Goal: Complete application form

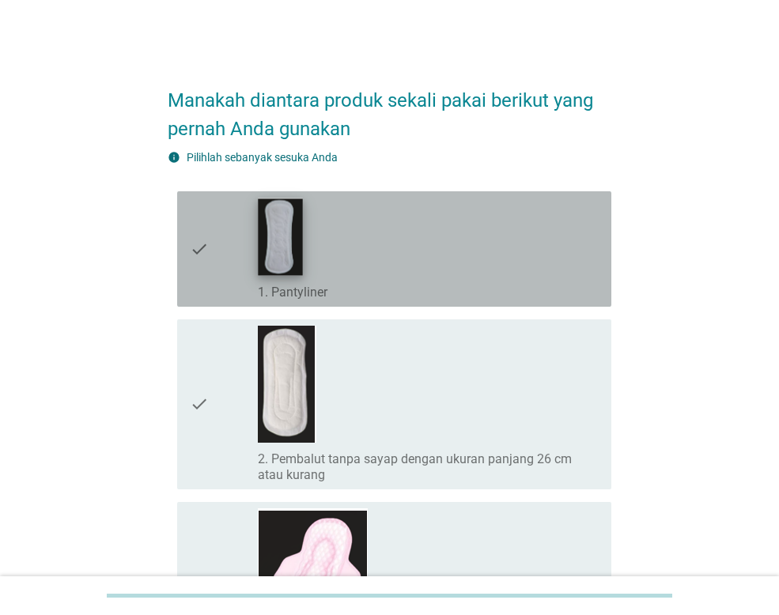
click at [279, 249] on img at bounding box center [280, 236] width 44 height 77
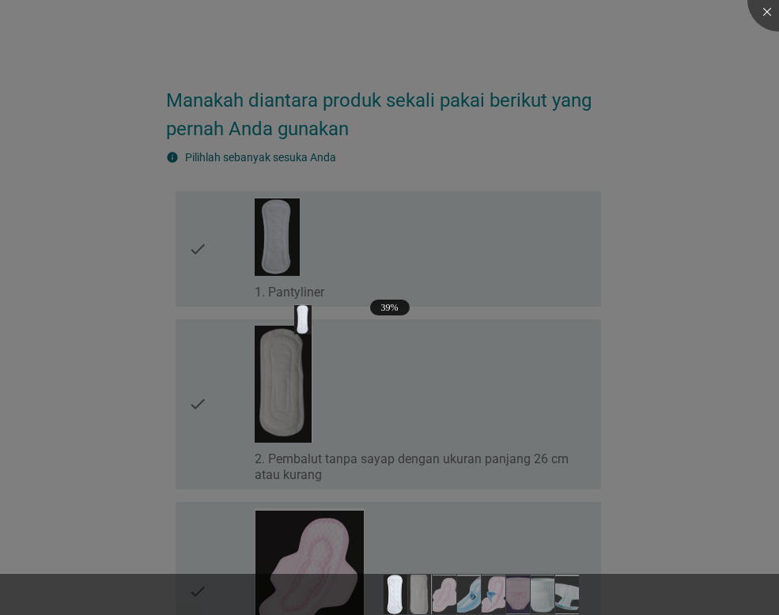
click at [216, 275] on div at bounding box center [389, 307] width 779 height 615
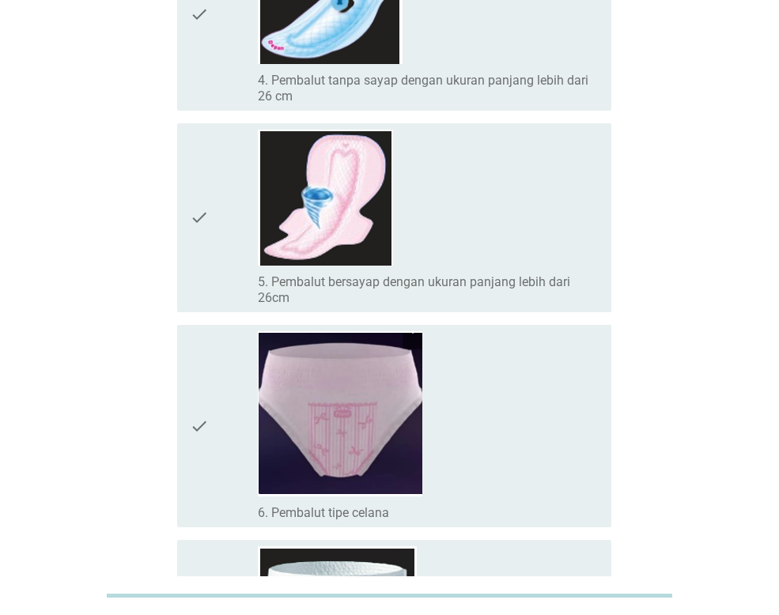
scroll to position [772, 0]
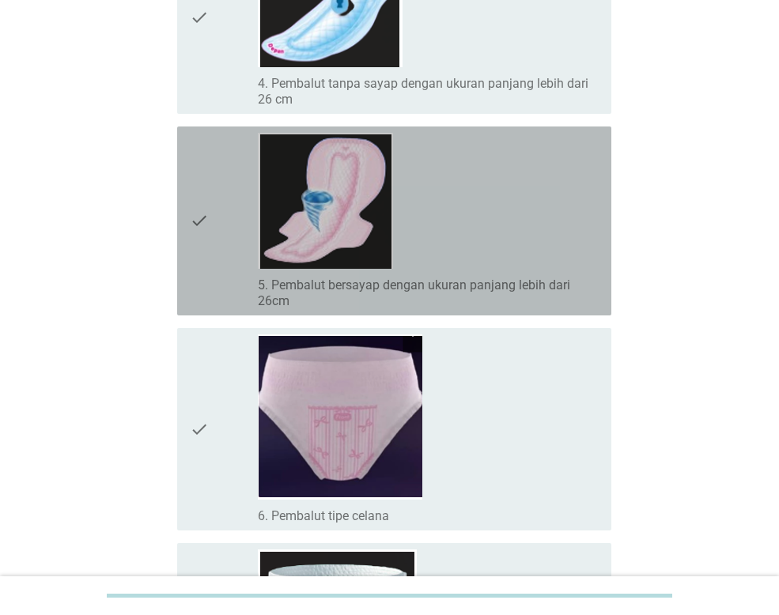
click at [199, 221] on icon "check" at bounding box center [199, 221] width 19 height 176
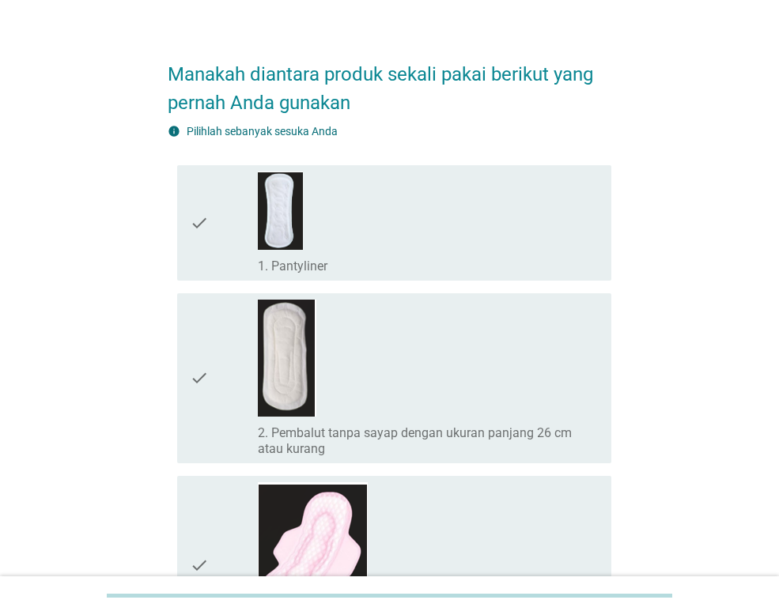
scroll to position [0, 0]
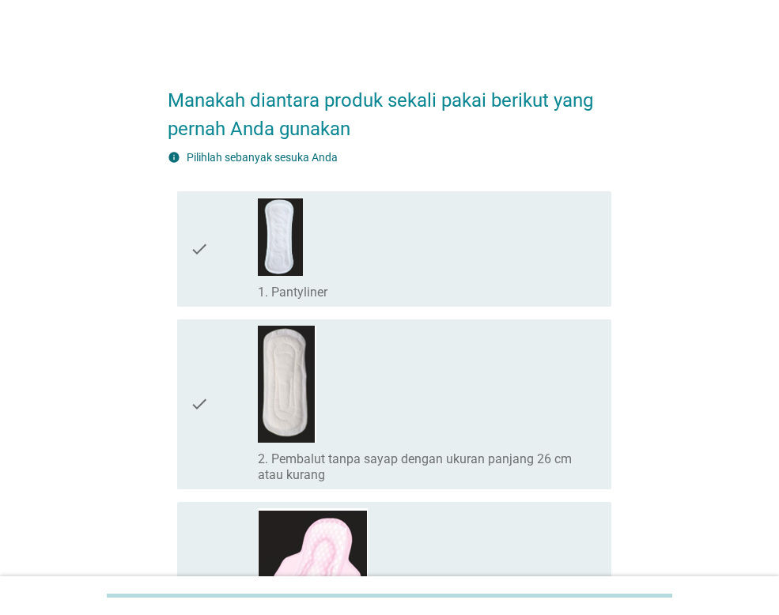
click at [194, 250] on icon "check" at bounding box center [199, 249] width 19 height 103
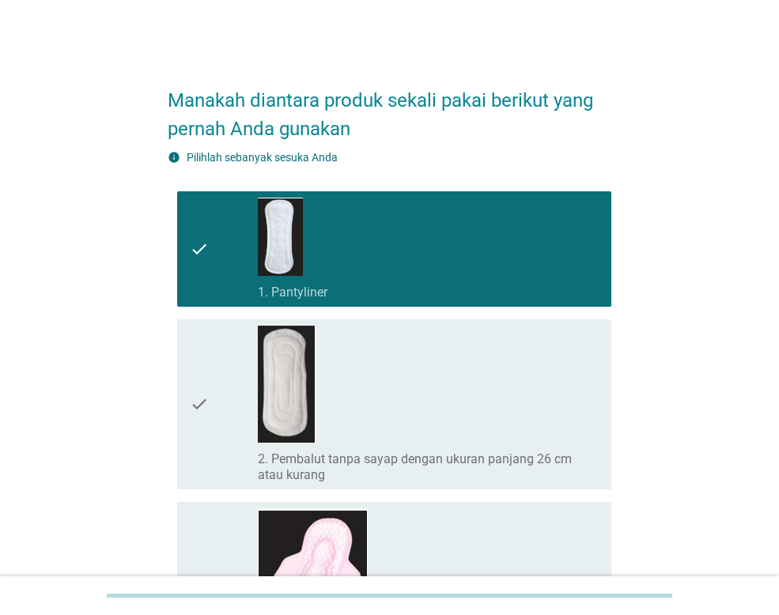
click at [198, 402] on icon "check" at bounding box center [199, 404] width 19 height 157
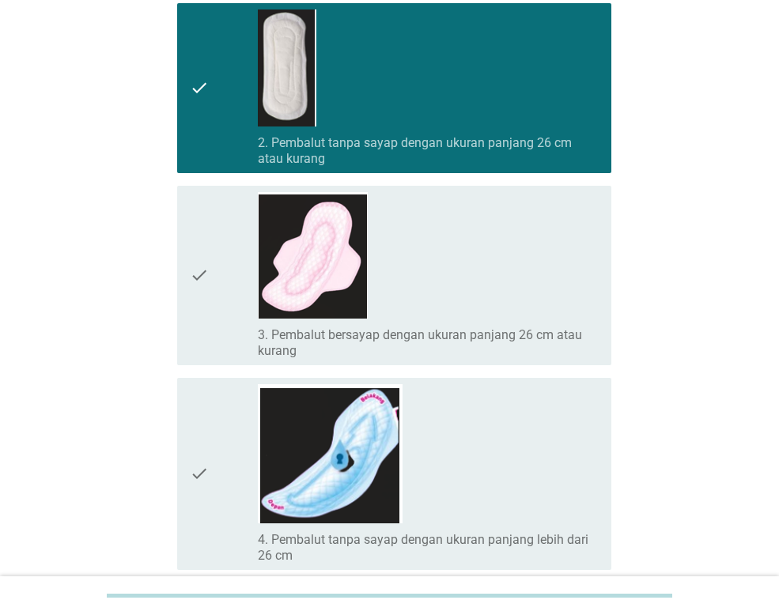
scroll to position [395, 0]
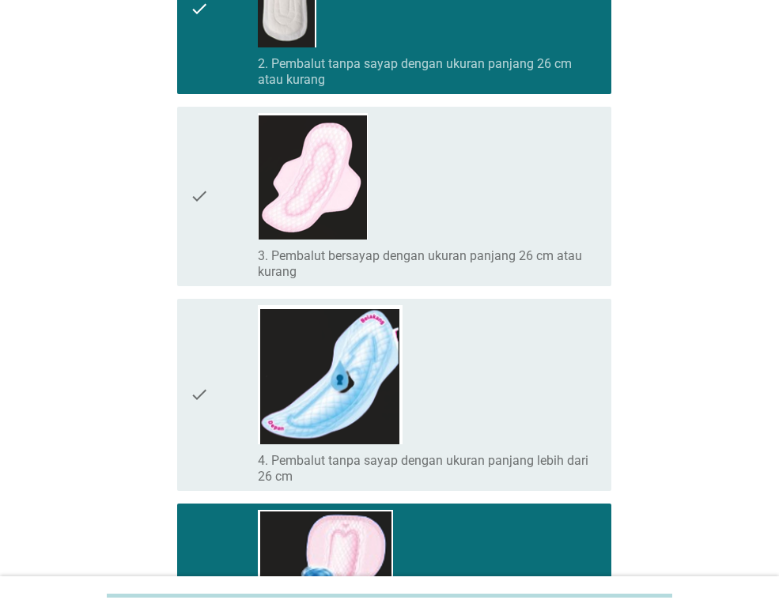
click at [198, 194] on icon "check" at bounding box center [199, 196] width 19 height 167
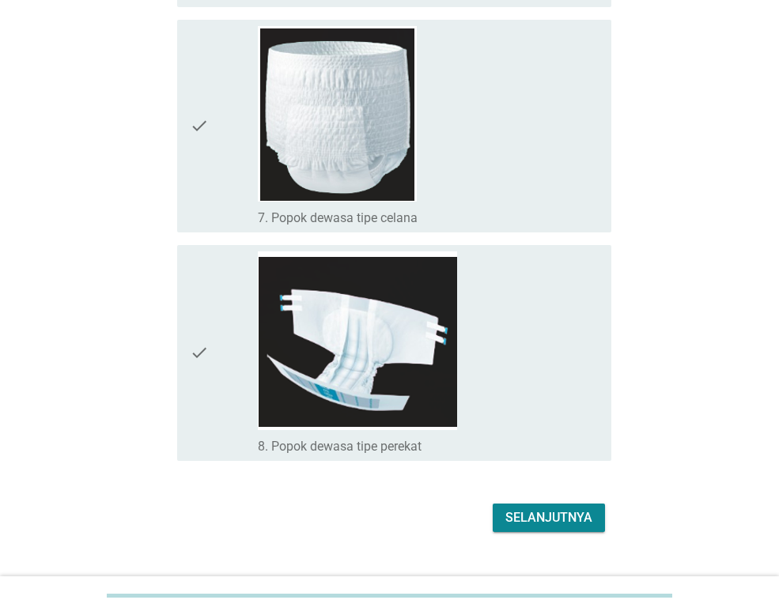
scroll to position [1325, 0]
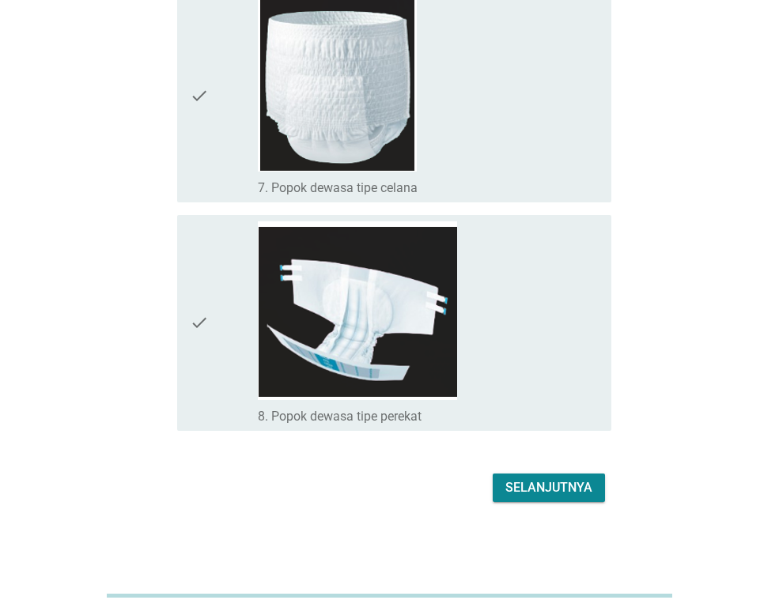
click at [556, 478] on div "Selanjutnya" at bounding box center [548, 487] width 87 height 19
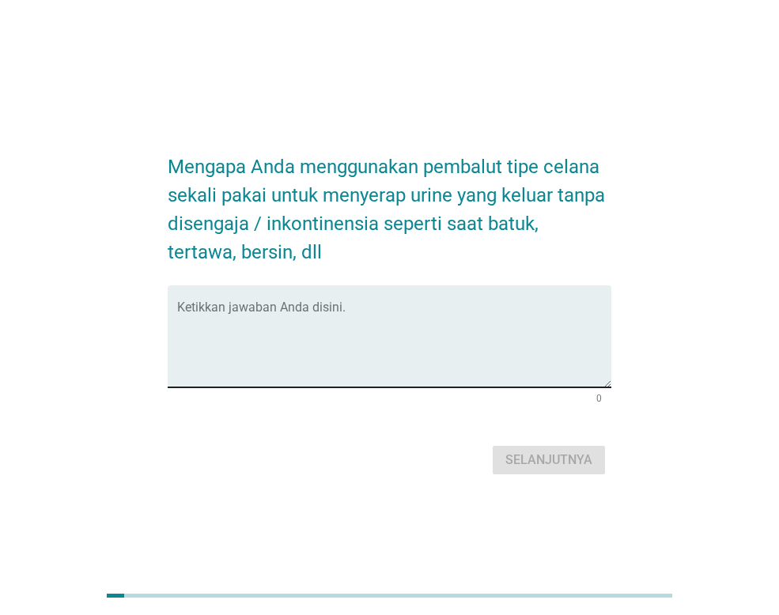
click at [312, 299] on div "Ketikkan jawaban Anda disini." at bounding box center [394, 336] width 434 height 102
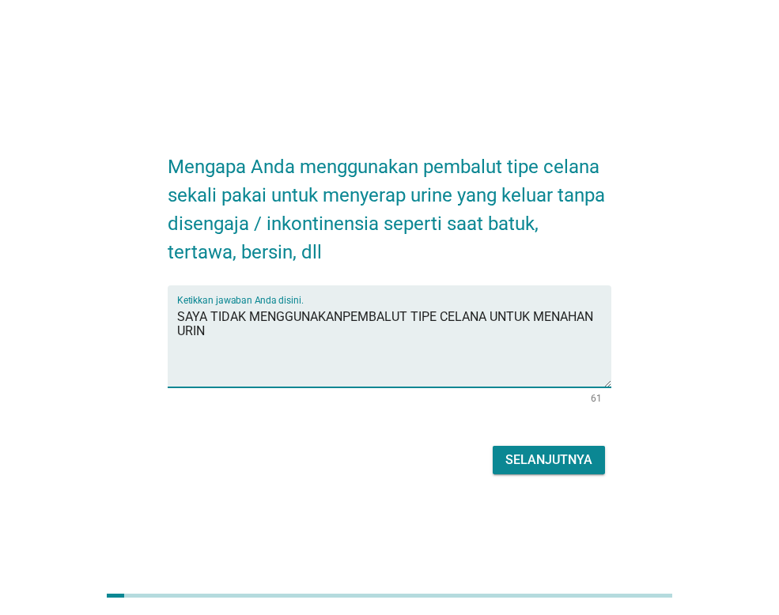
type textarea "SAYA TIDAK MENGGUNAKANPEMBALUT TIPE CELANA UNTUK MENAHAN URIN"
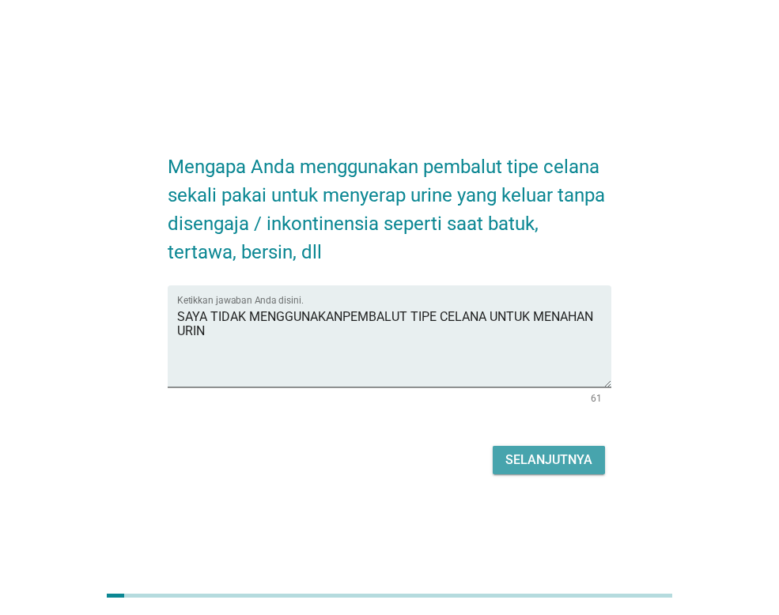
click at [530, 454] on div "Selanjutnya" at bounding box center [548, 460] width 87 height 19
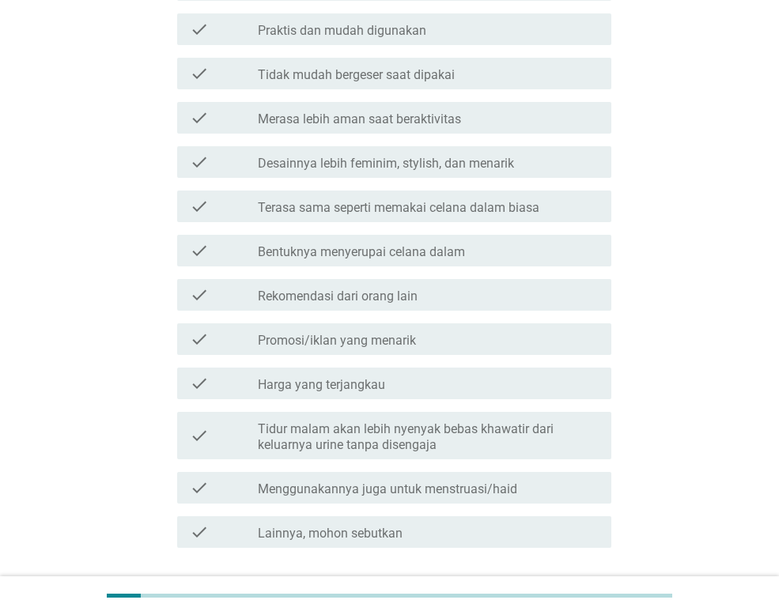
scroll to position [395, 0]
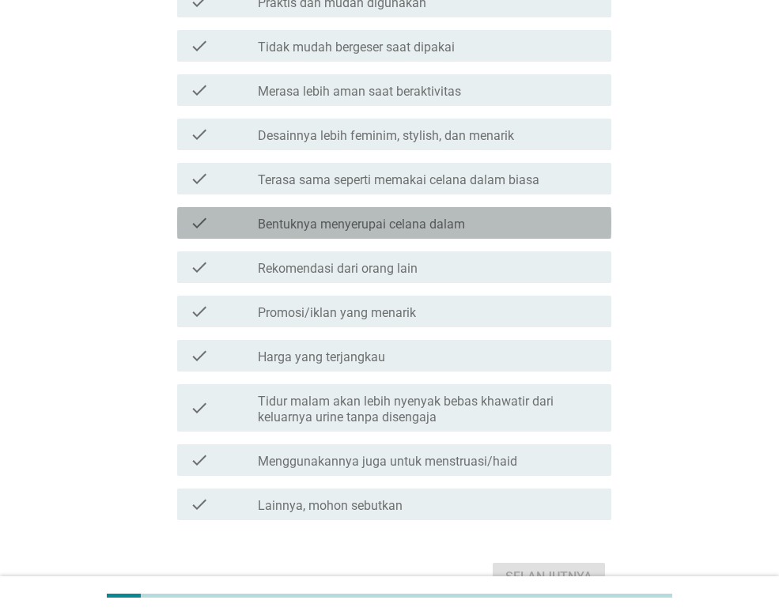
click at [266, 228] on label "Bentuknya menyerupai celana dalam" at bounding box center [361, 225] width 207 height 16
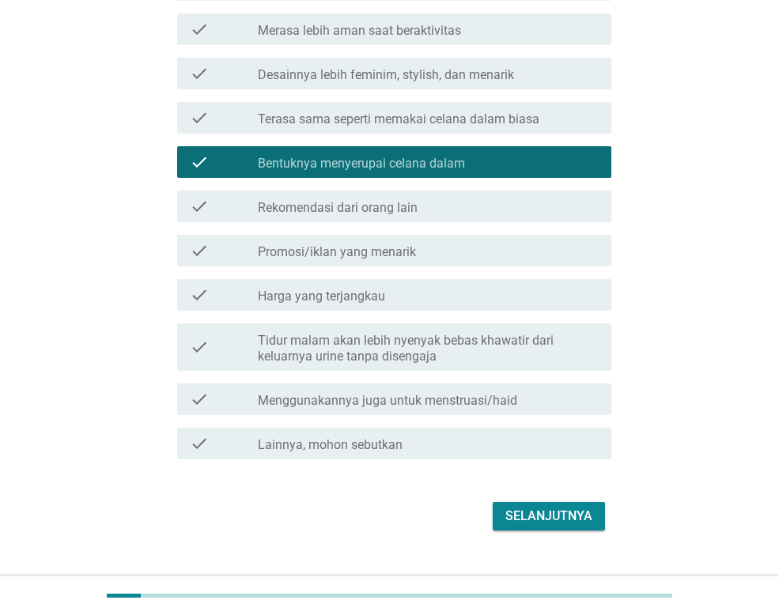
scroll to position [474, 0]
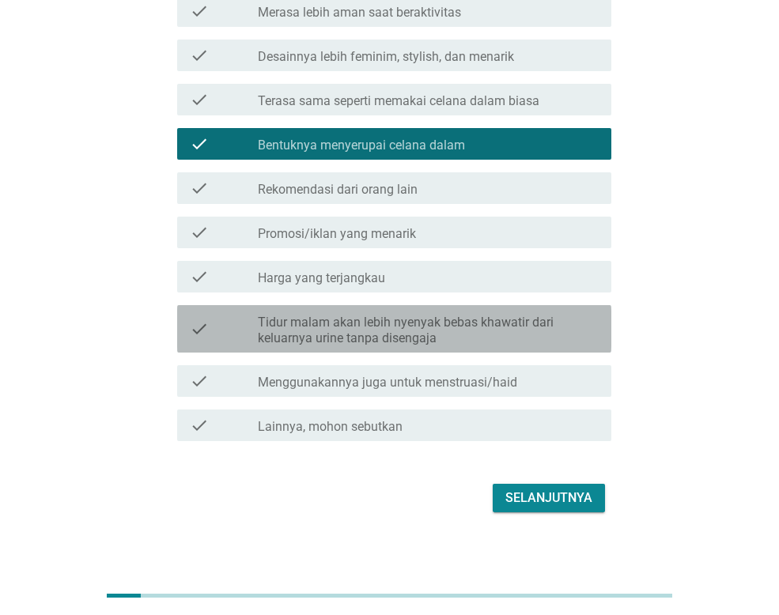
click at [334, 326] on label "Tidur malam akan lebih nyenyak bebas khawatir dari keluarnya urine tanpa diseng…" at bounding box center [428, 331] width 341 height 32
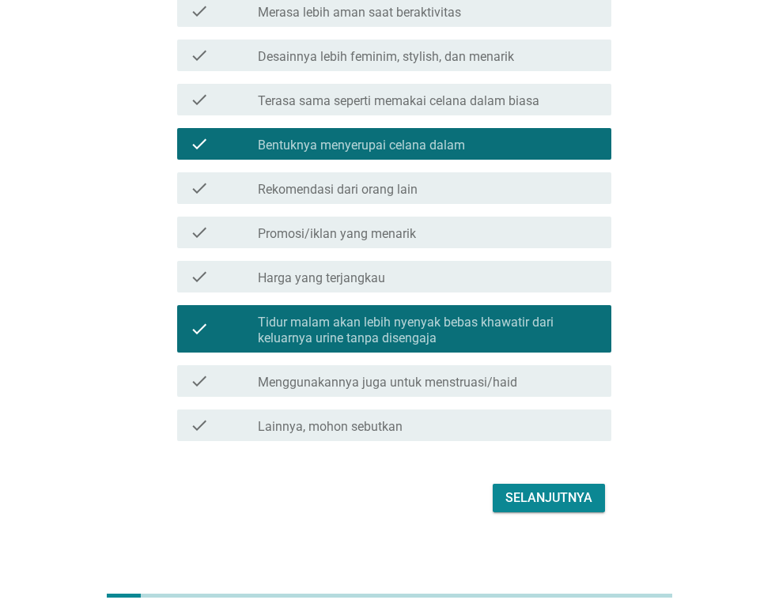
click at [559, 489] on div "Selanjutnya" at bounding box center [548, 497] width 87 height 19
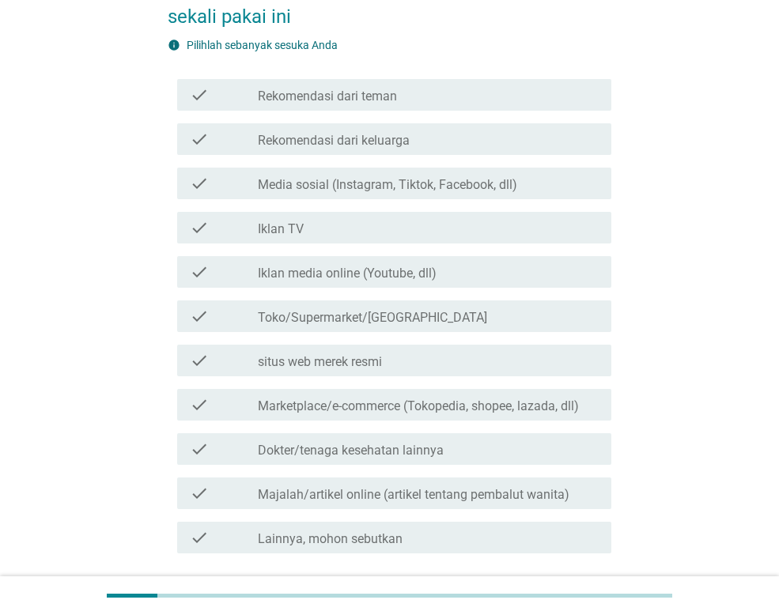
scroll to position [158, 0]
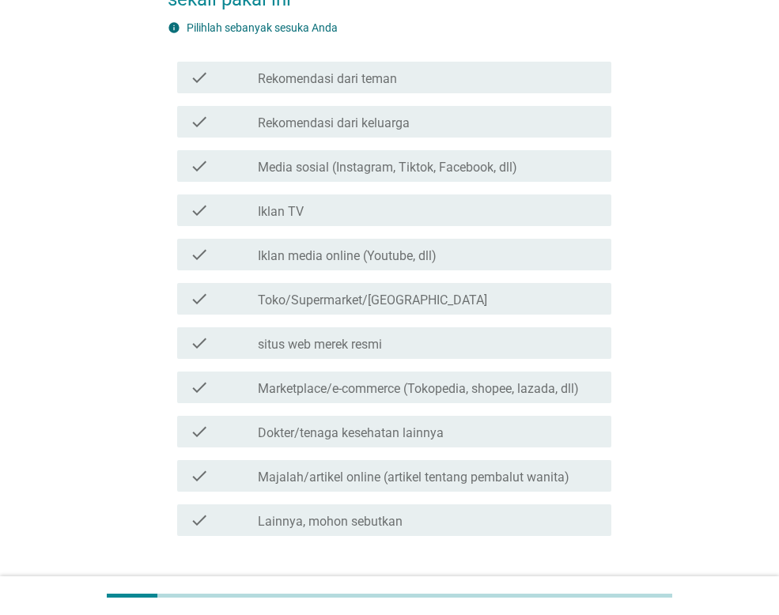
click at [308, 218] on div "check_box_outline_blank Iklan TV" at bounding box center [428, 210] width 341 height 19
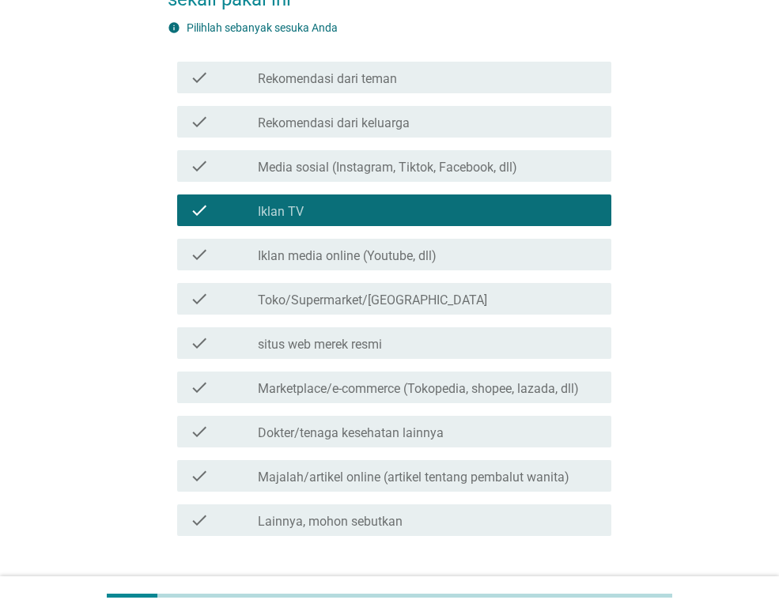
click at [337, 292] on label "Toko/Supermarket/[GEOGRAPHIC_DATA]" at bounding box center [372, 300] width 229 height 16
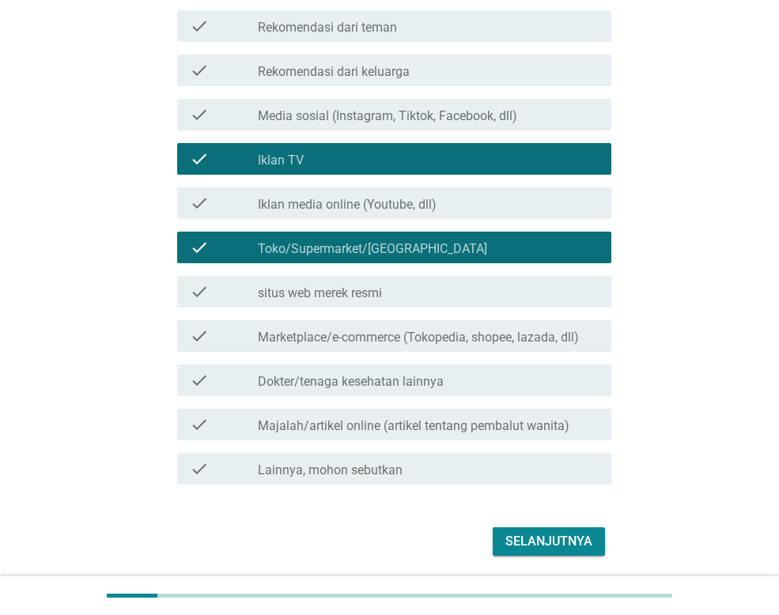
scroll to position [237, 0]
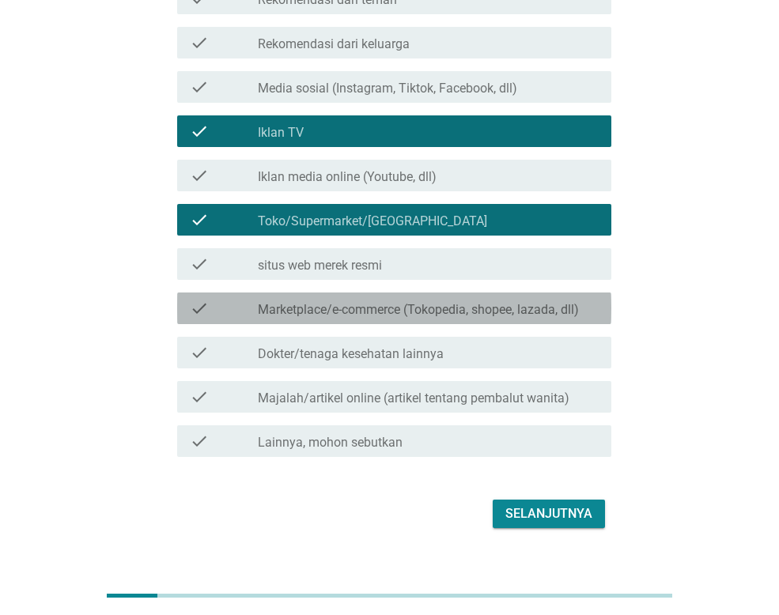
click at [353, 323] on div "check check_box_outline_blank Marketplace/e-commerce (Tokopedia, shopee, lazada…" at bounding box center [394, 308] width 434 height 32
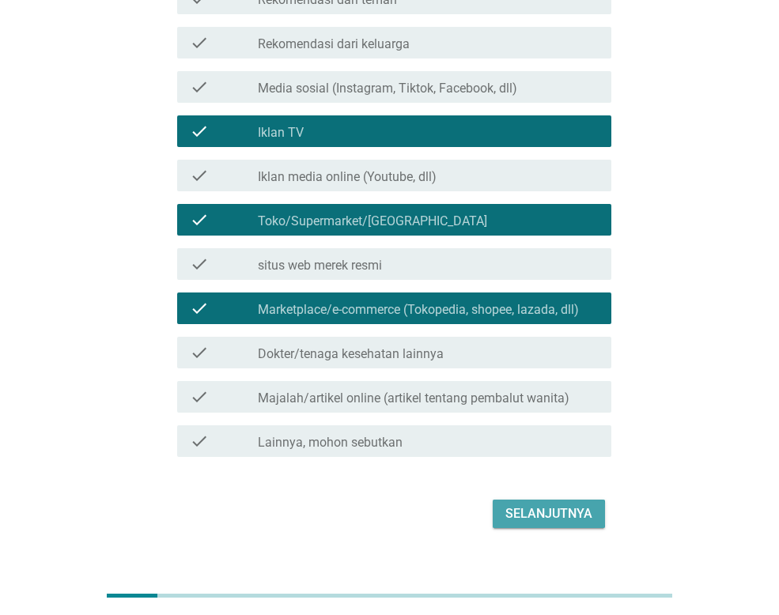
click at [564, 515] on div "Selanjutnya" at bounding box center [548, 513] width 87 height 19
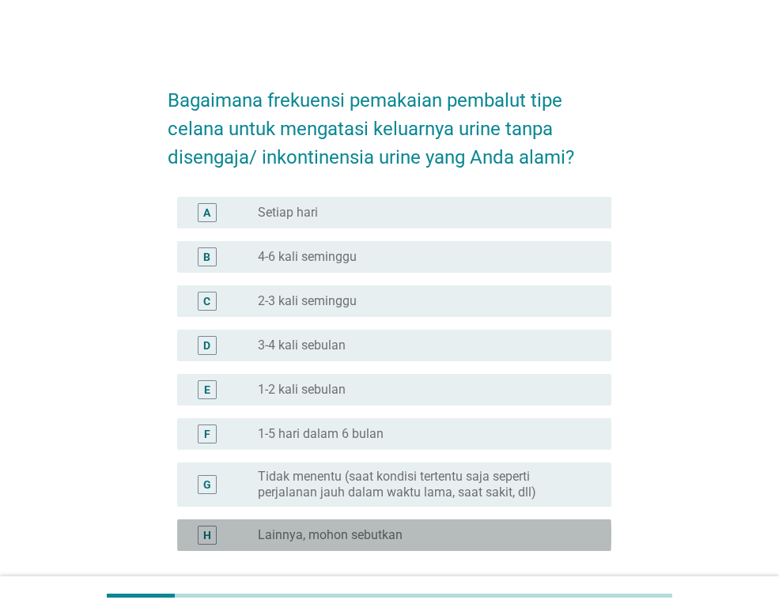
click at [327, 531] on label "Lainnya, mohon sebutkan" at bounding box center [330, 535] width 145 height 16
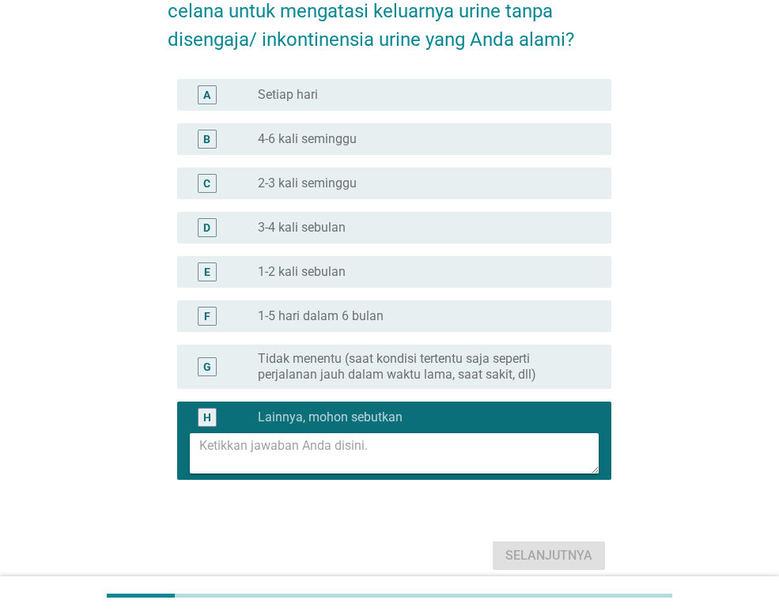
scroll to position [158, 0]
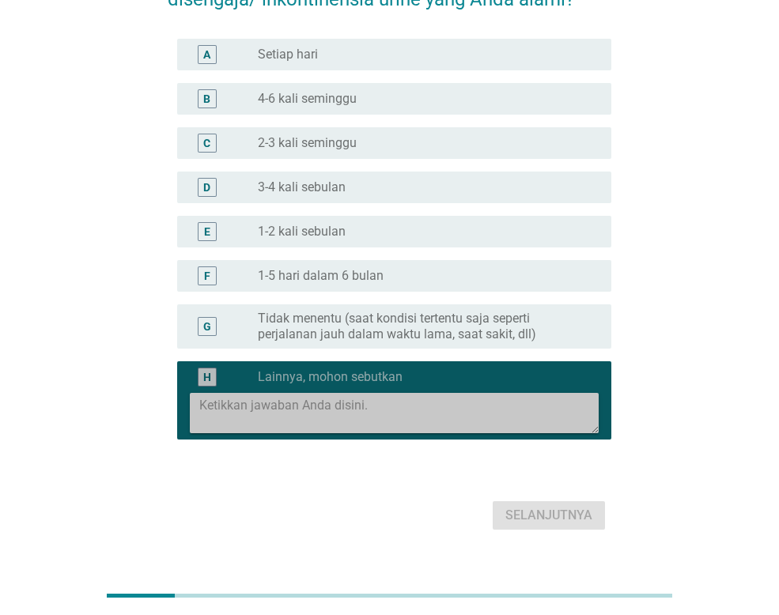
drag, startPoint x: 316, startPoint y: 417, endPoint x: 319, endPoint y: 401, distance: 16.8
click at [318, 405] on textarea at bounding box center [398, 413] width 399 height 40
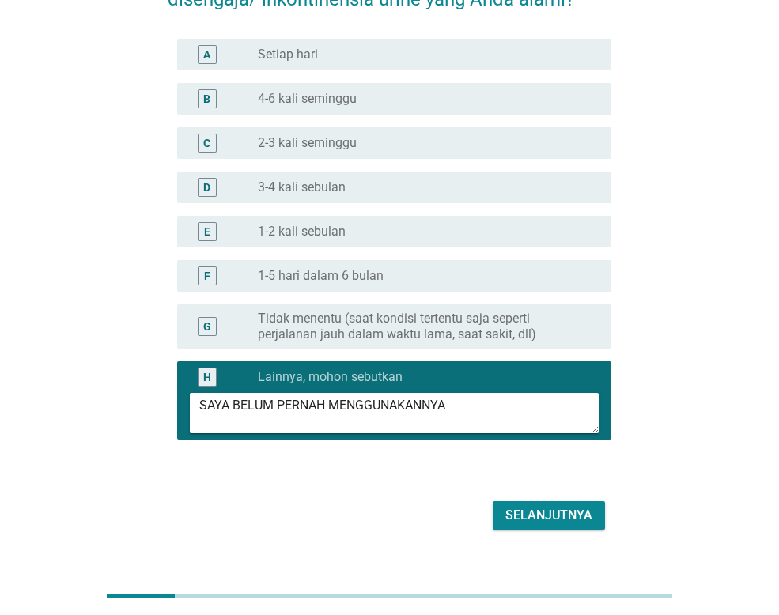
type textarea "SAYA BELUM PERNAH MENGGUNAKANNYA"
click at [526, 519] on div "Selanjutnya" at bounding box center [548, 515] width 87 height 19
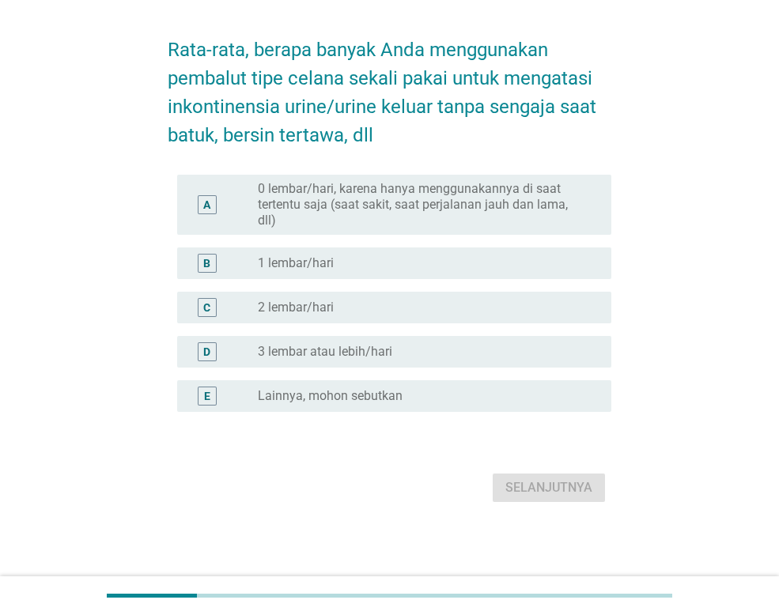
scroll to position [0, 0]
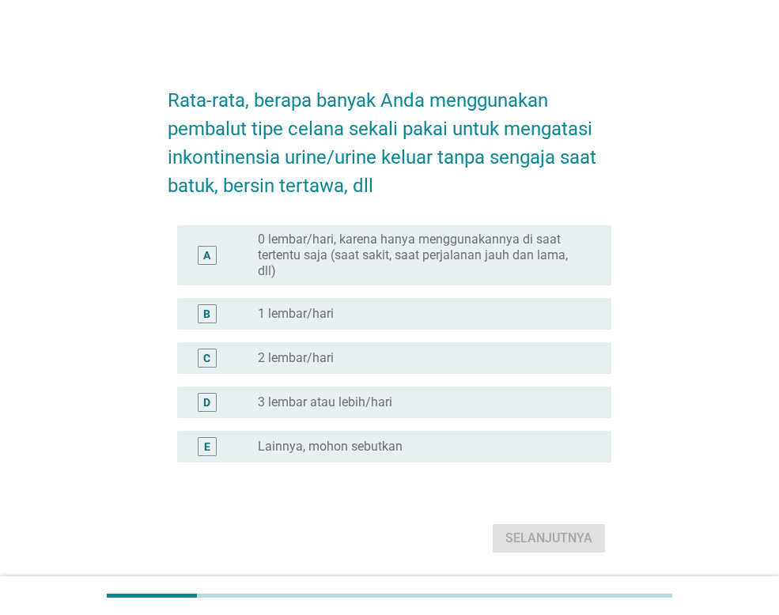
click at [364, 454] on div "radio_button_unchecked Lainnya, mohon sebutkan" at bounding box center [428, 446] width 341 height 19
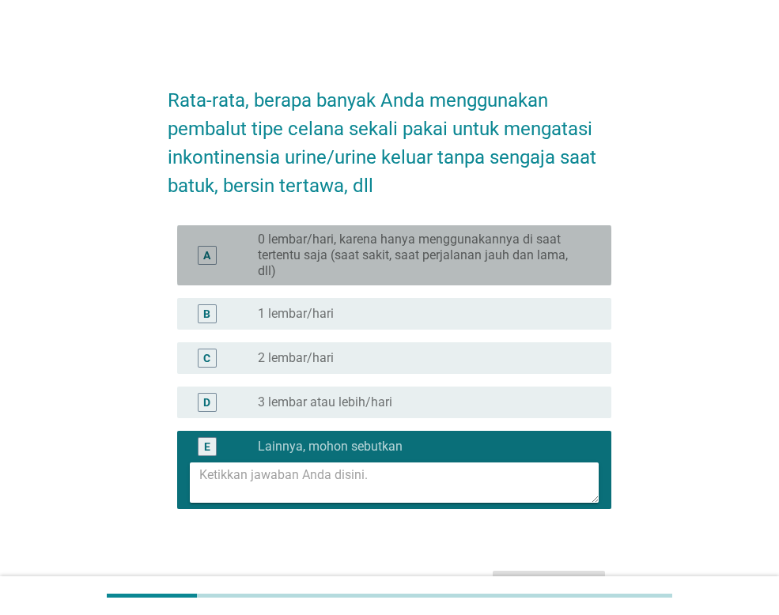
click at [359, 262] on label "0 lembar/hari, karena hanya menggunakannya di saat tertentu saja (saat sakit, s…" at bounding box center [422, 255] width 328 height 47
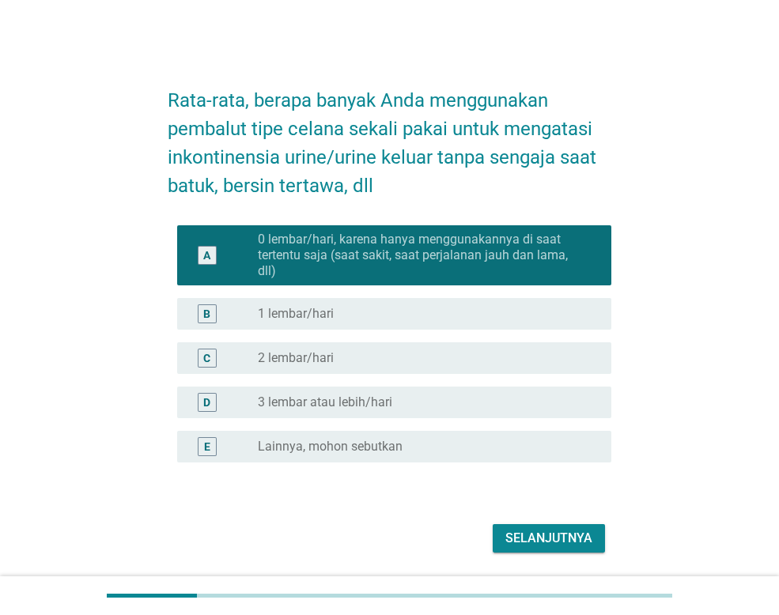
click at [369, 460] on div "E radio_button_unchecked Lainnya, mohon sebutkan" at bounding box center [394, 447] width 434 height 32
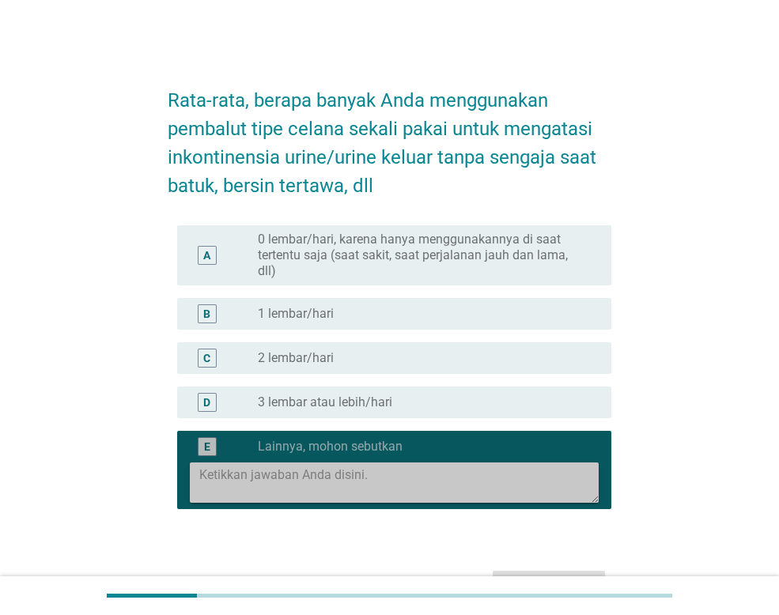
click at [291, 485] on textarea at bounding box center [398, 482] width 399 height 40
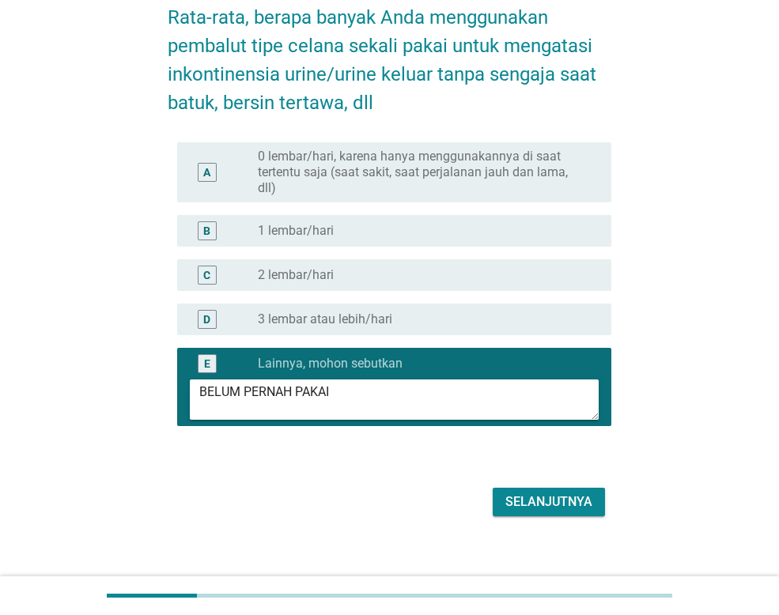
scroll to position [97, 0]
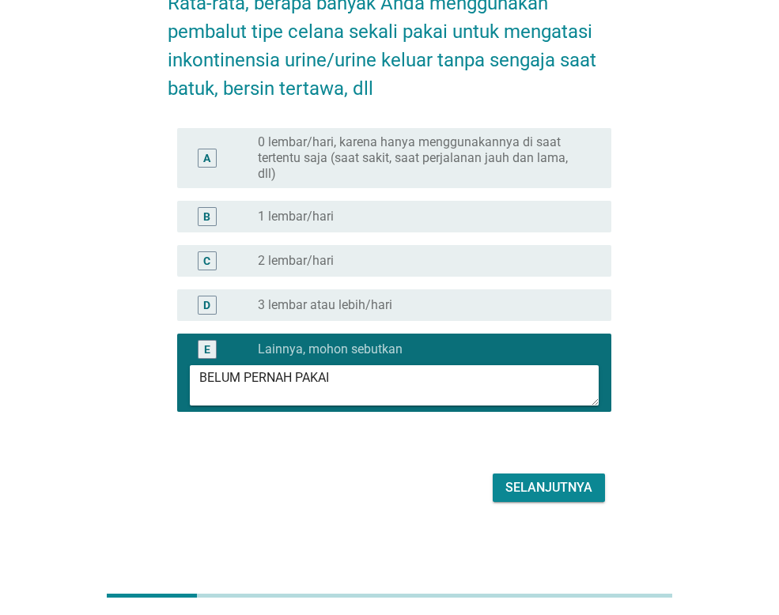
type textarea "BELUM PERNAH PAKAI"
click at [523, 481] on div "Selanjutnya" at bounding box center [548, 487] width 87 height 19
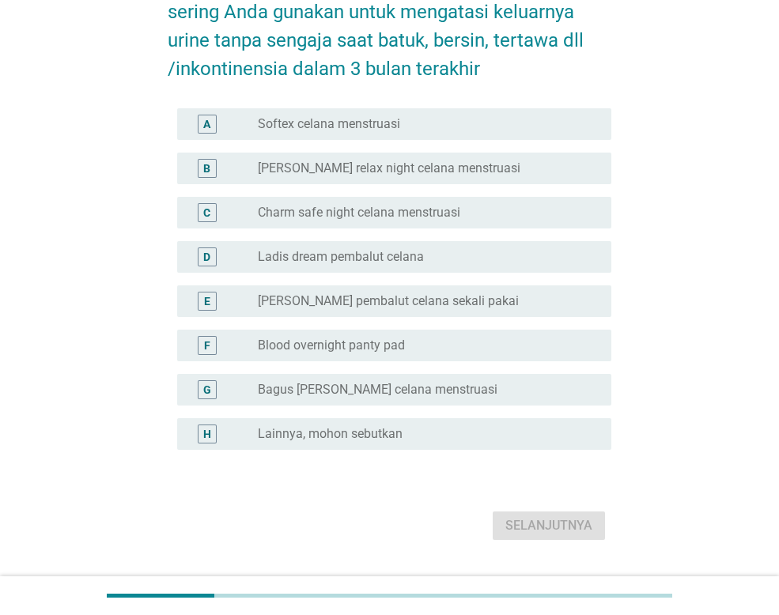
scroll to position [155, 0]
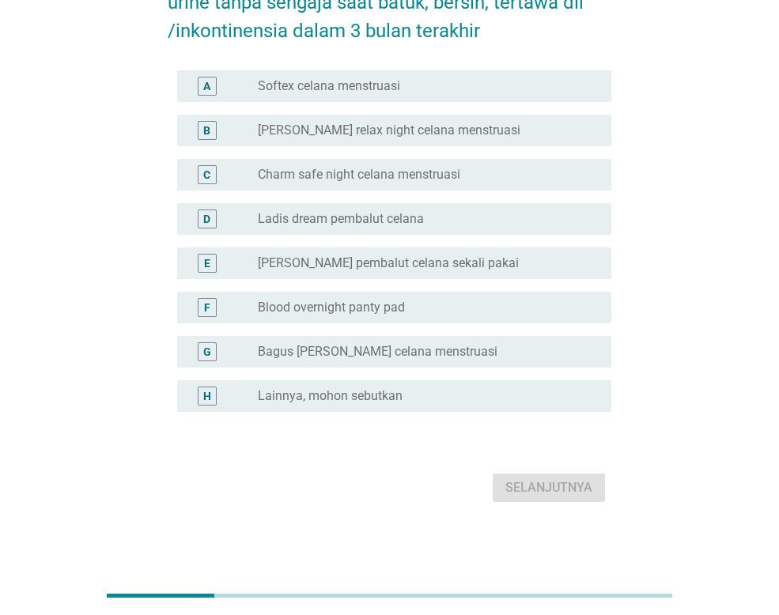
click at [387, 389] on label "Lainnya, mohon sebutkan" at bounding box center [330, 396] width 145 height 16
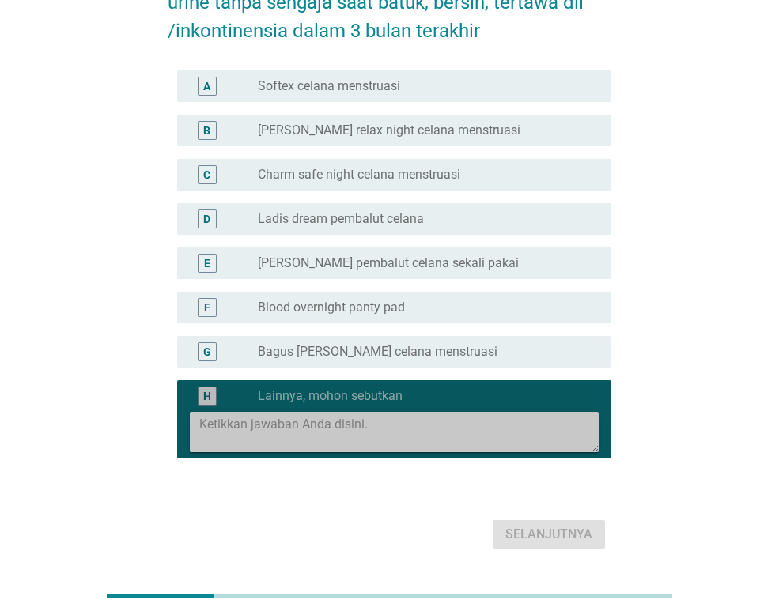
click at [375, 428] on textarea at bounding box center [398, 432] width 399 height 40
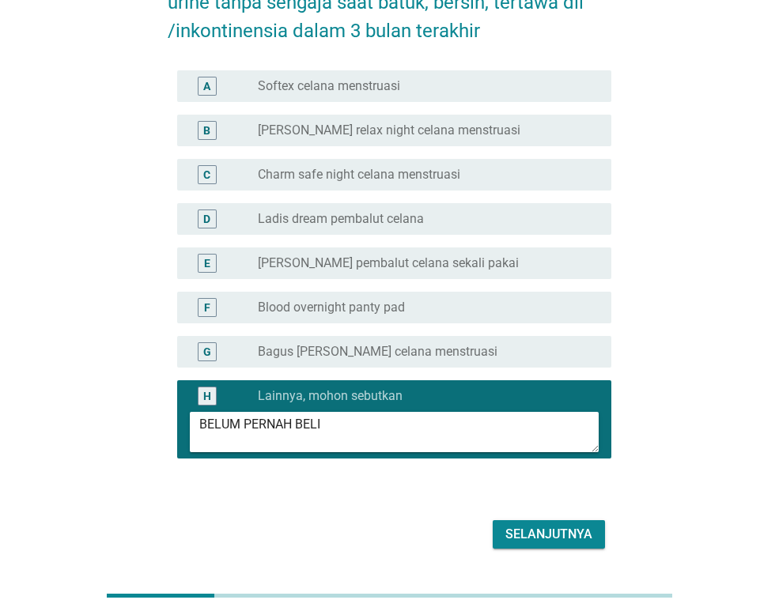
type textarea "BELUM PERNAH BELI"
click at [566, 536] on div "Selanjutnya" at bounding box center [548, 534] width 87 height 19
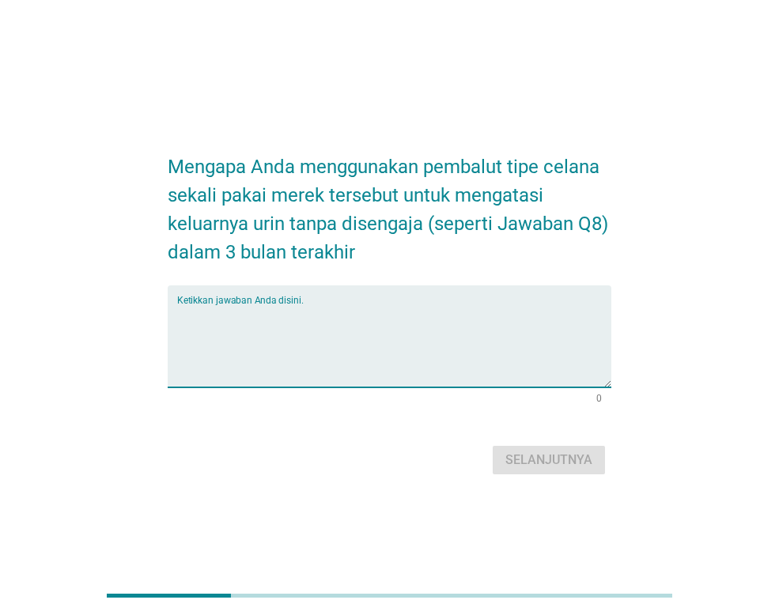
click at [231, 310] on textarea "Ketikkan jawaban Anda disini." at bounding box center [394, 345] width 434 height 83
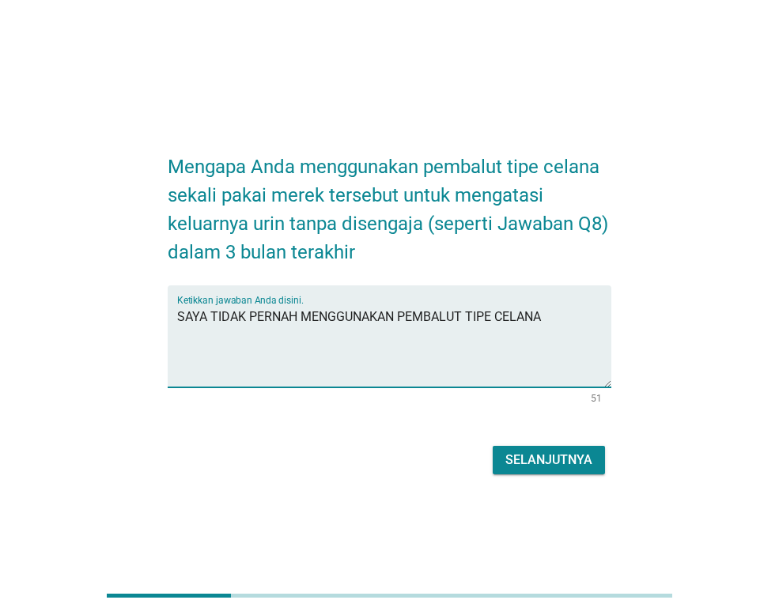
type textarea "SAYA TIDAK PERNAH MENGGUNAKAN PEMBALUT TIPE CELANA"
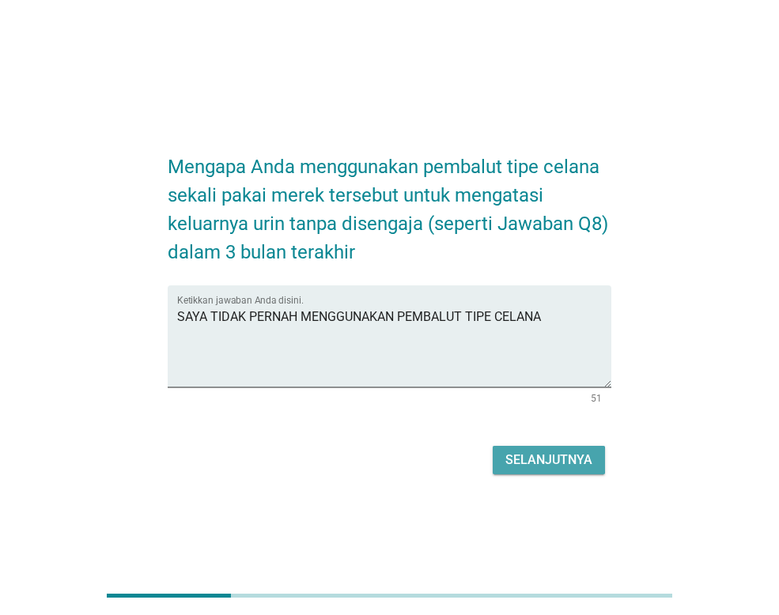
click at [576, 468] on div "Selanjutnya" at bounding box center [548, 460] width 87 height 19
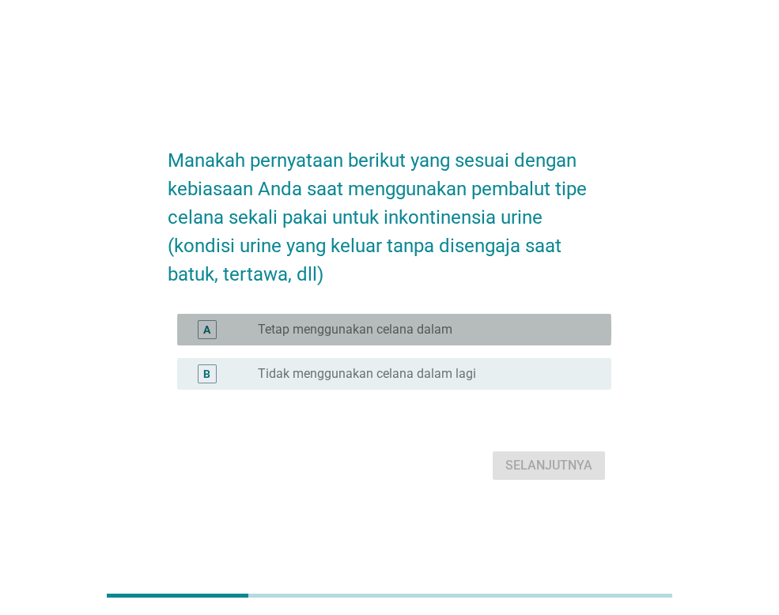
click at [360, 324] on label "Tetap menggunakan celana dalam" at bounding box center [355, 330] width 194 height 16
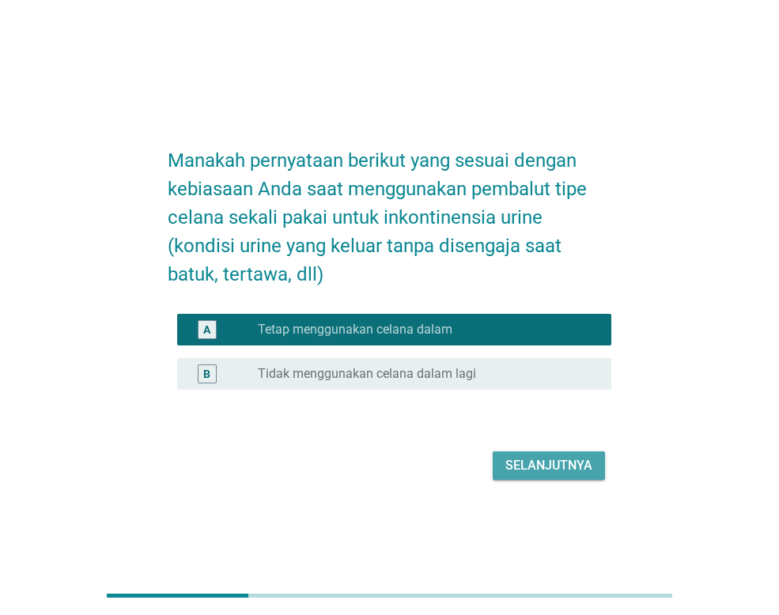
click at [568, 466] on div "Selanjutnya" at bounding box center [548, 465] width 87 height 19
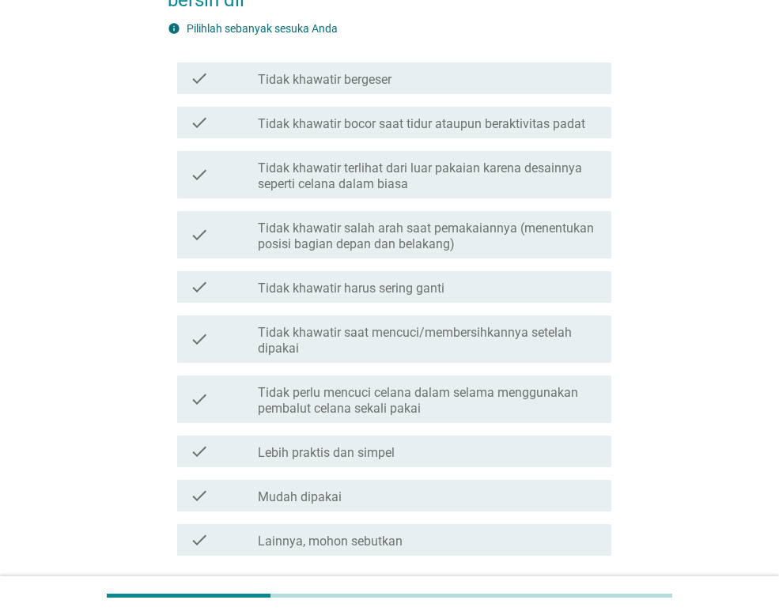
scroll to position [237, 0]
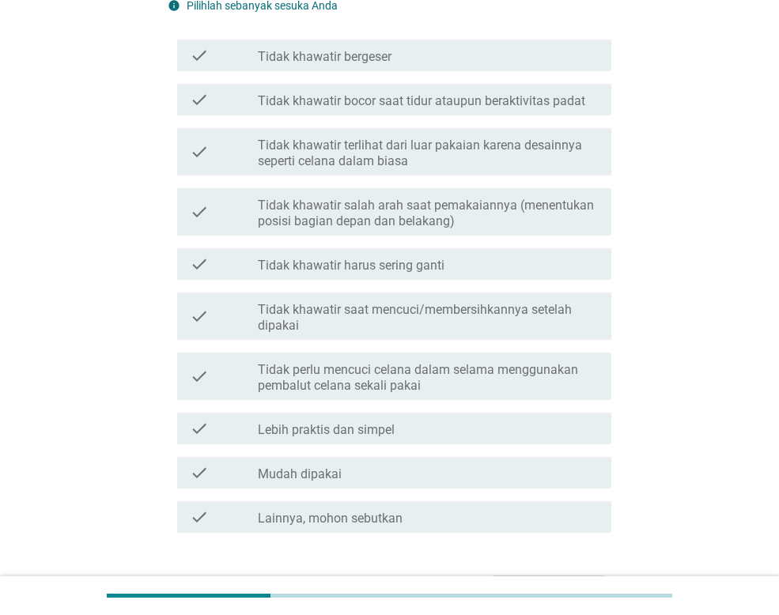
click at [283, 465] on div "check_box_outline_blank Mudah dipakai" at bounding box center [428, 472] width 341 height 19
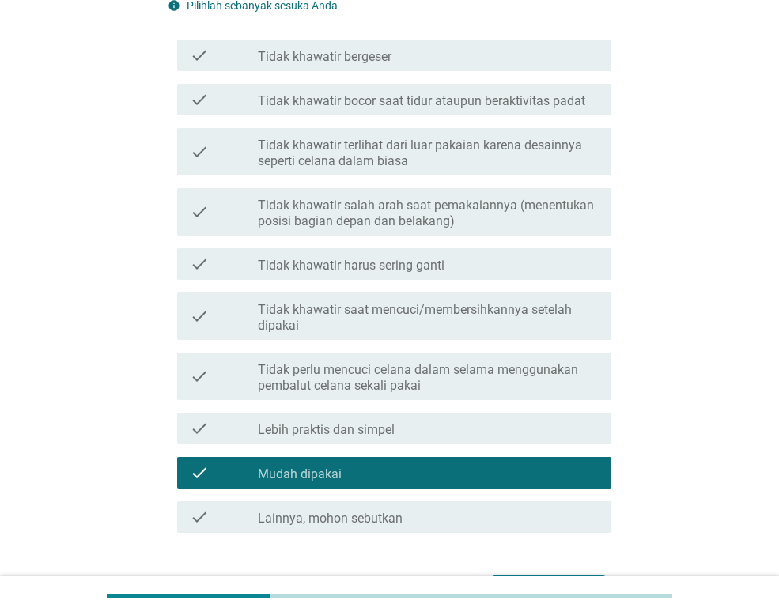
click at [312, 511] on label "Lainnya, mohon sebutkan" at bounding box center [330, 519] width 145 height 16
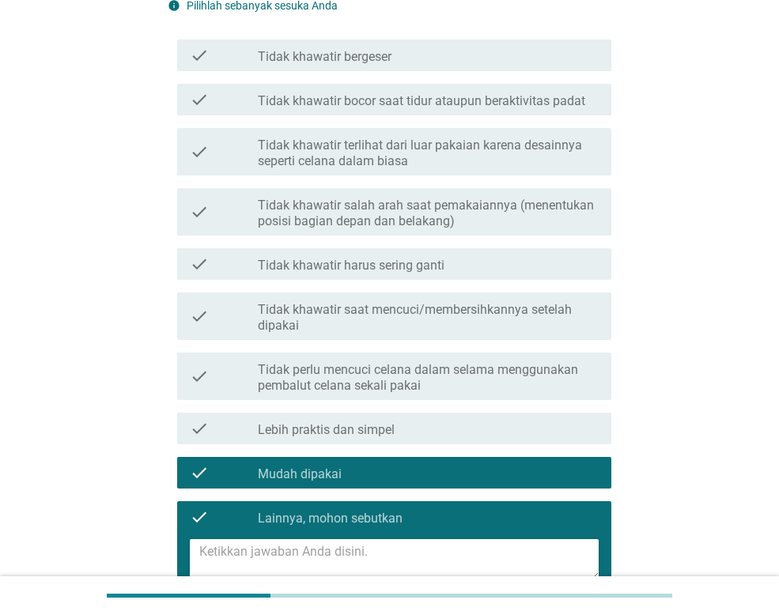
scroll to position [316, 0]
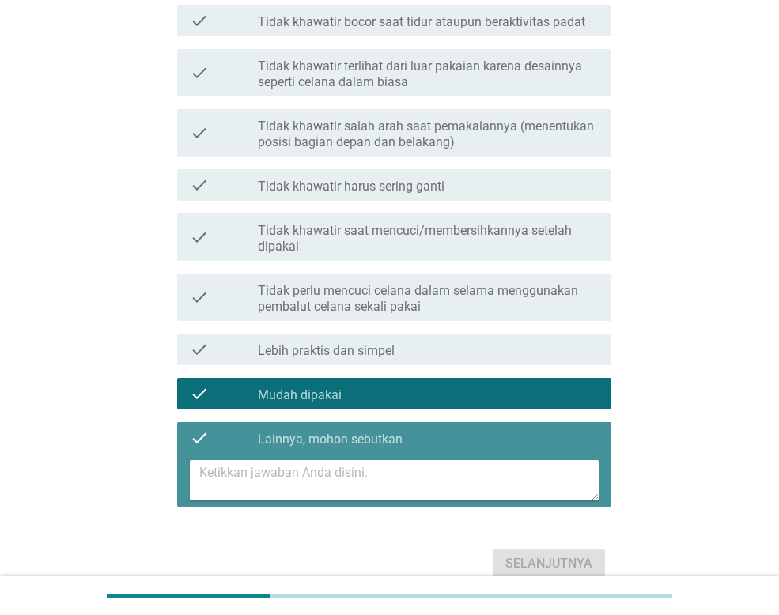
click at [288, 475] on textarea at bounding box center [398, 480] width 399 height 40
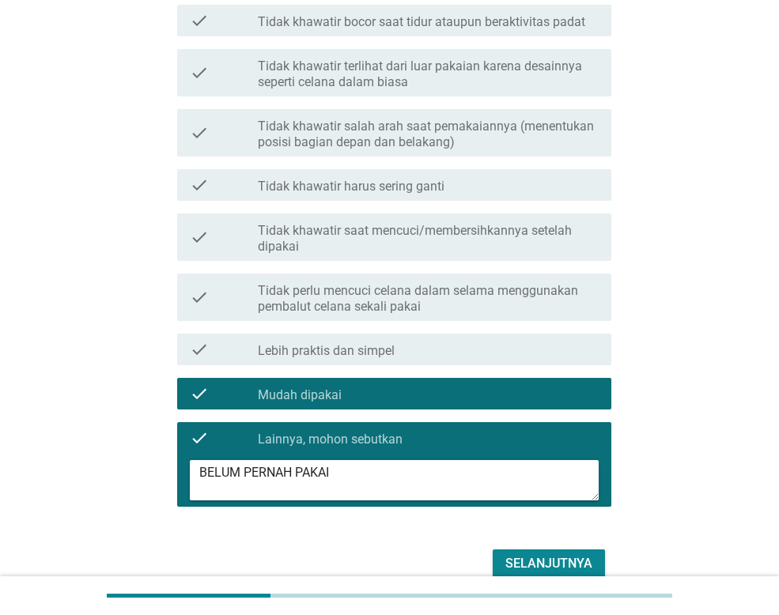
type textarea "BELUM PERNAH PAKAI"
click at [560, 575] on button "Selanjutnya" at bounding box center [548, 563] width 112 height 28
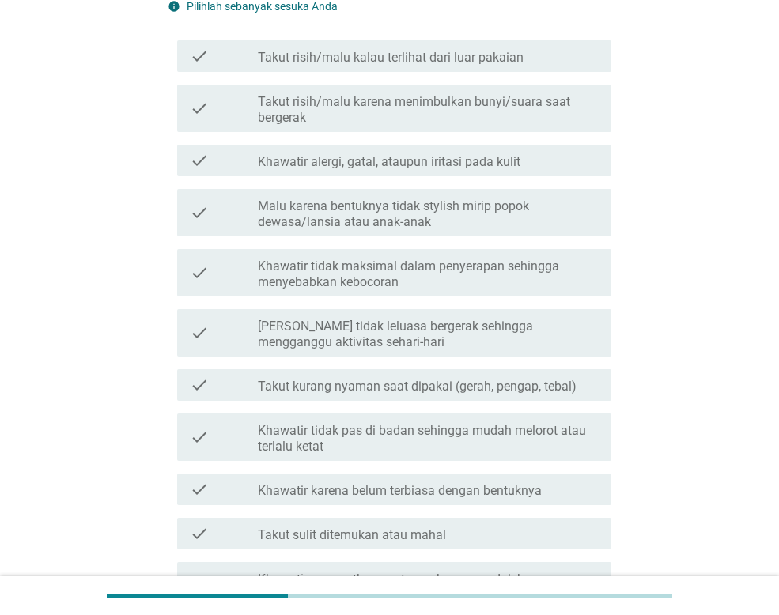
scroll to position [237, 0]
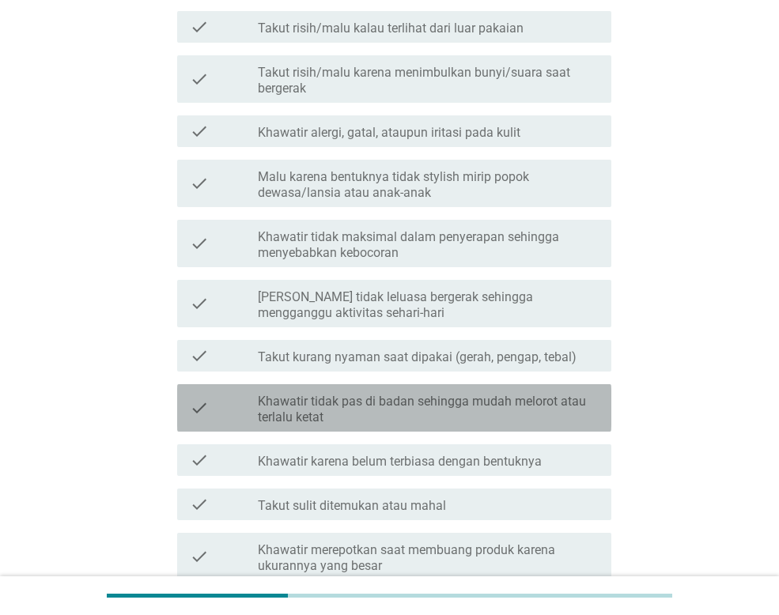
click at [438, 417] on label "Khawatir tidak pas di badan sehingga mudah melorot atau terlalu ketat" at bounding box center [428, 410] width 341 height 32
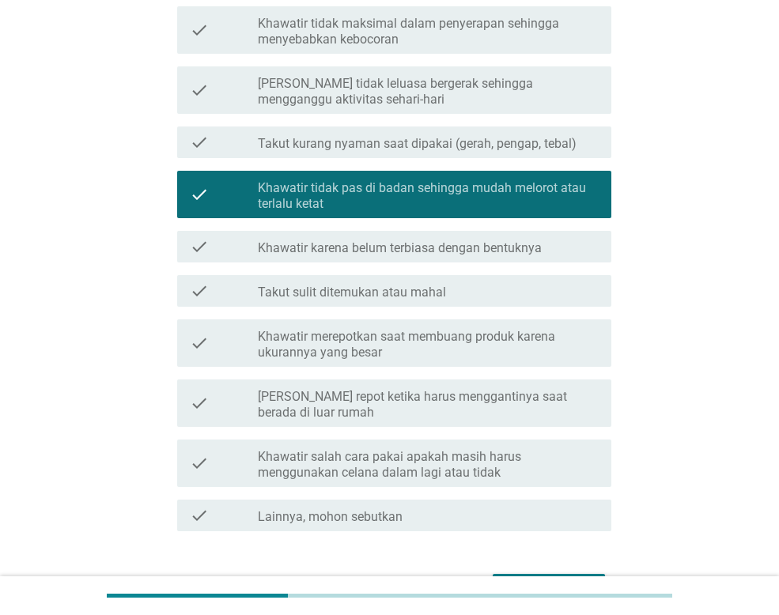
scroll to position [474, 0]
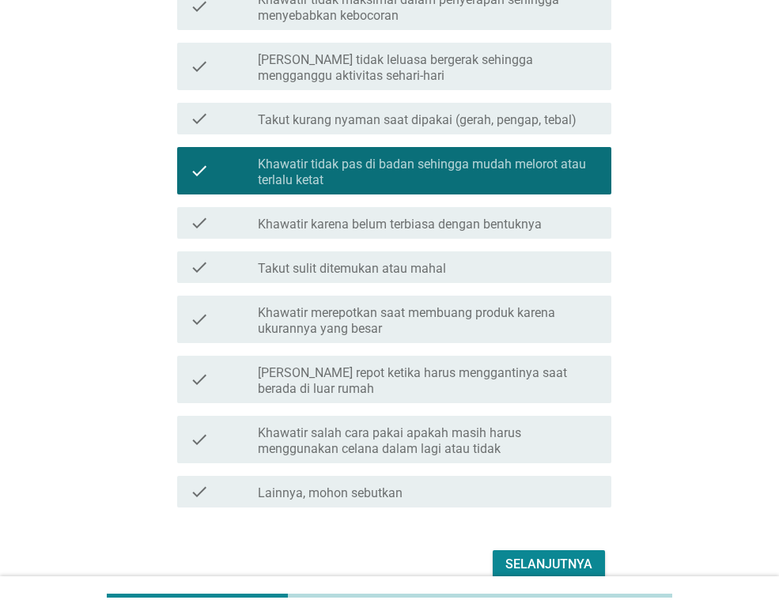
click at [427, 271] on label "Takut sulit ditemukan atau mahal" at bounding box center [352, 269] width 188 height 16
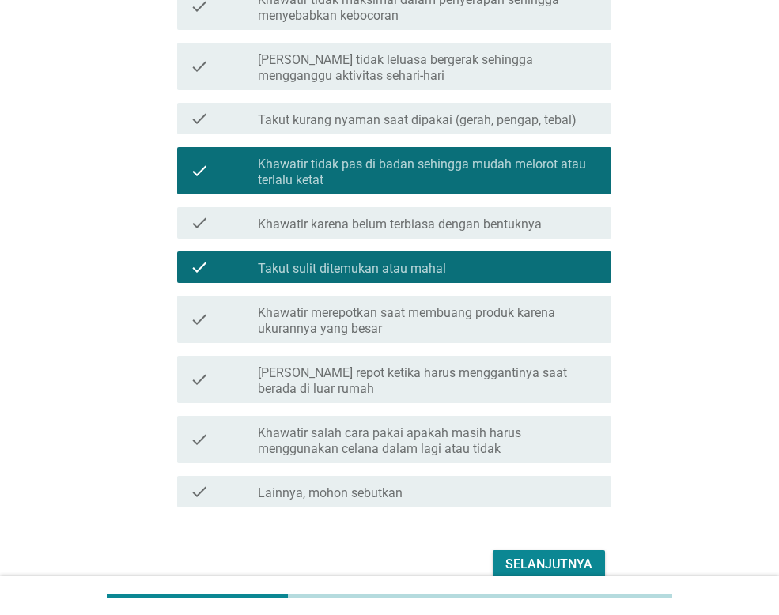
click at [532, 572] on div "Selanjutnya" at bounding box center [548, 564] width 87 height 19
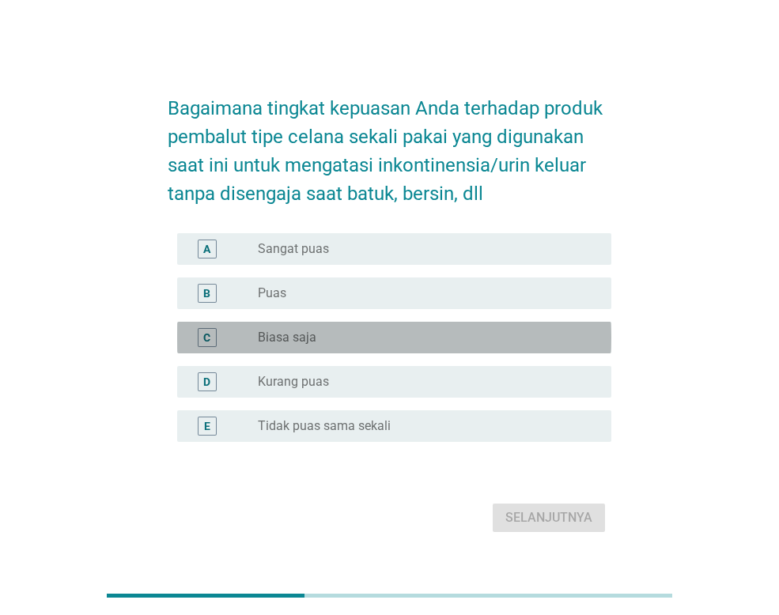
click at [383, 334] on div "radio_button_unchecked Biasa saja" at bounding box center [422, 338] width 328 height 16
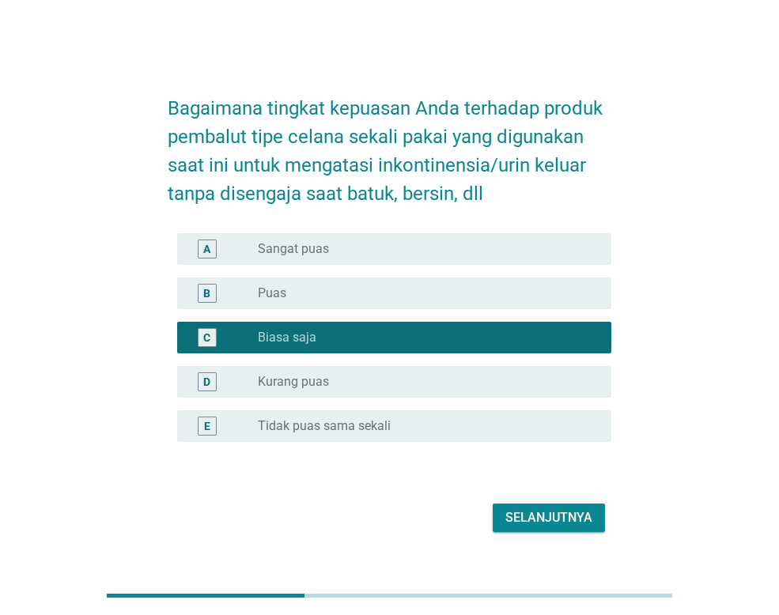
click at [542, 534] on div "Selanjutnya" at bounding box center [389, 518] width 443 height 38
click at [542, 531] on button "Selanjutnya" at bounding box center [548, 517] width 112 height 28
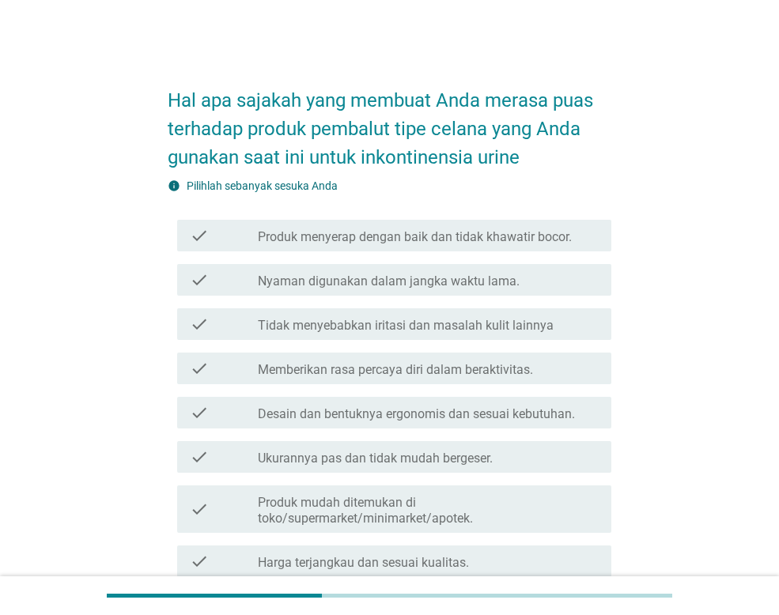
click at [488, 366] on label "Memberikan rasa percaya diri dalam beraktivitas." at bounding box center [395, 370] width 275 height 16
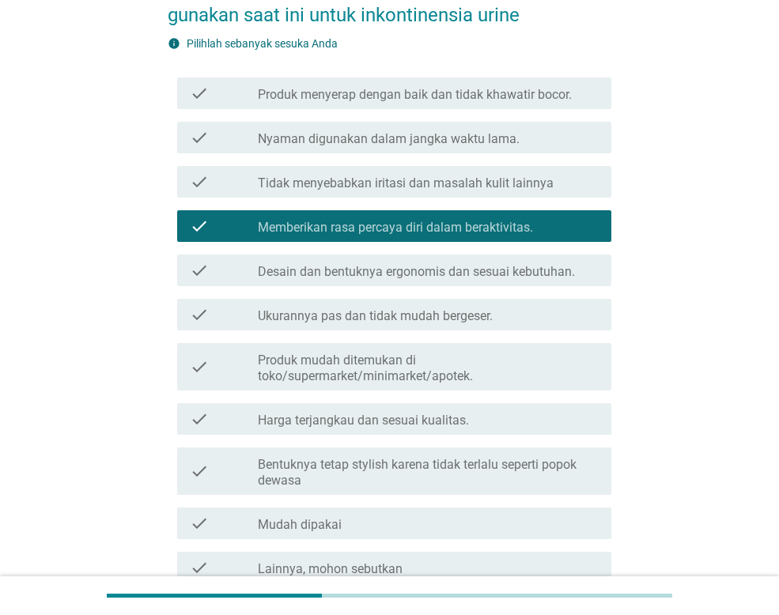
scroll to position [316, 0]
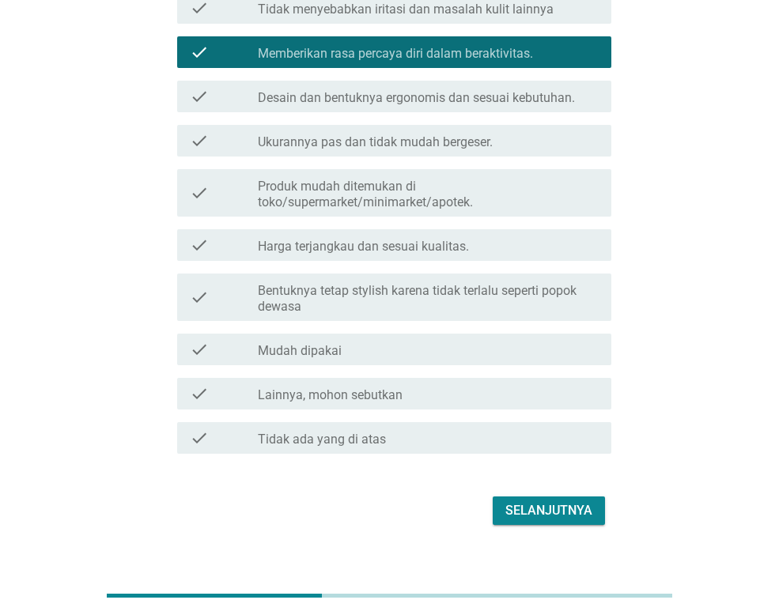
click at [511, 503] on div "Selanjutnya" at bounding box center [548, 510] width 87 height 19
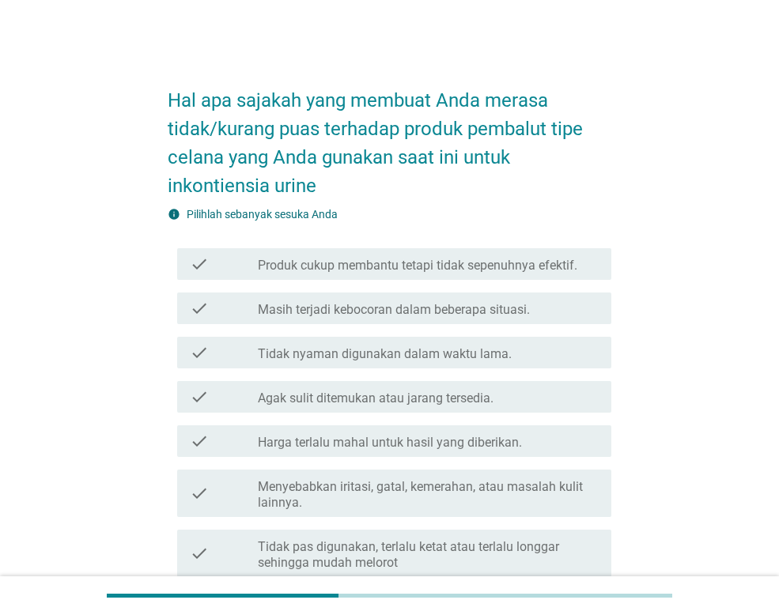
click at [486, 359] on label "Tidak nyaman digunakan dalam waktu lama." at bounding box center [385, 354] width 254 height 16
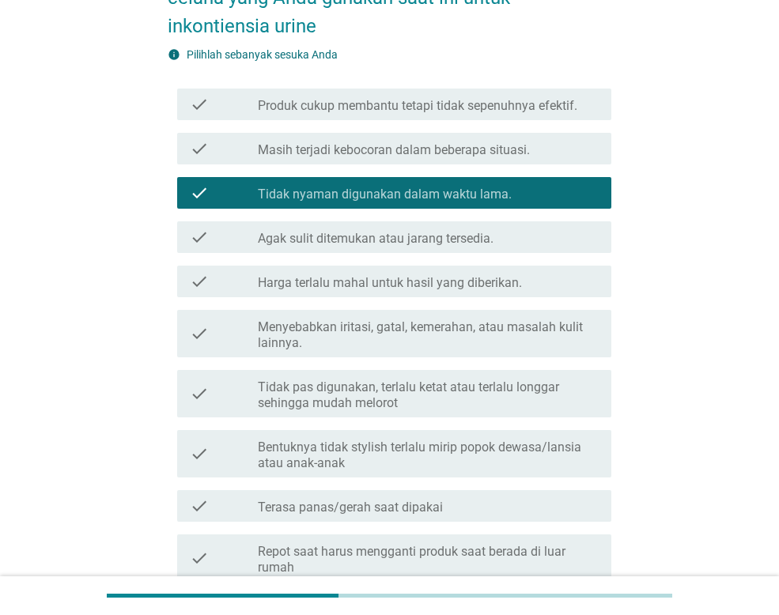
scroll to position [395, 0]
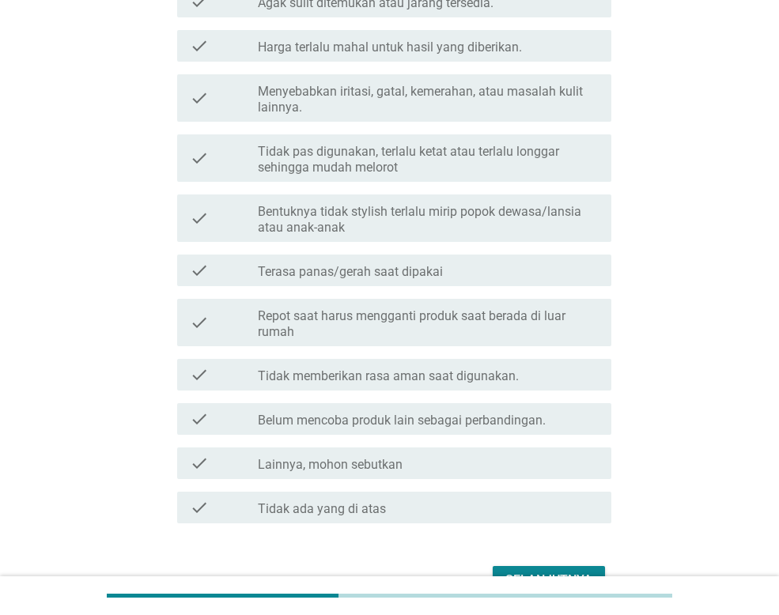
click at [510, 563] on div "Selanjutnya" at bounding box center [389, 580] width 443 height 38
click at [513, 578] on div at bounding box center [389, 595] width 779 height 39
click at [518, 571] on div "Selanjutnya" at bounding box center [548, 580] width 87 height 19
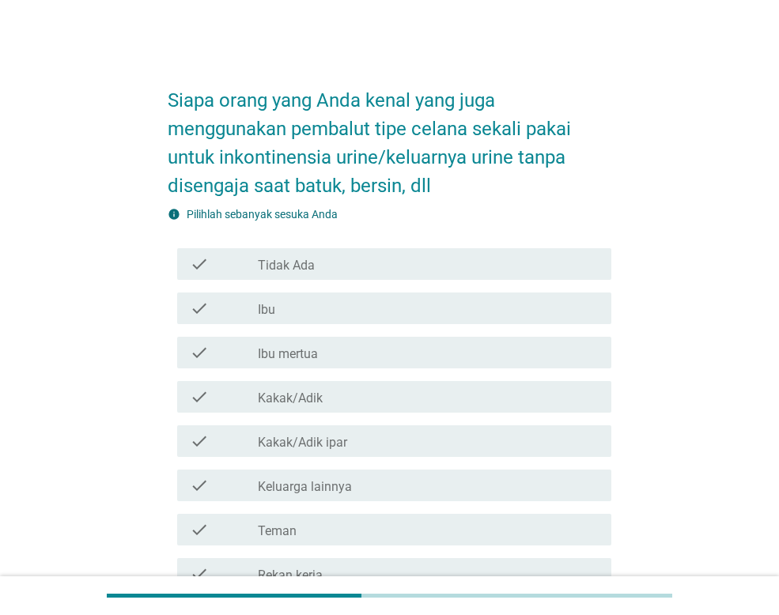
click at [298, 314] on div "check_box_outline_blank Ibu" at bounding box center [428, 308] width 341 height 19
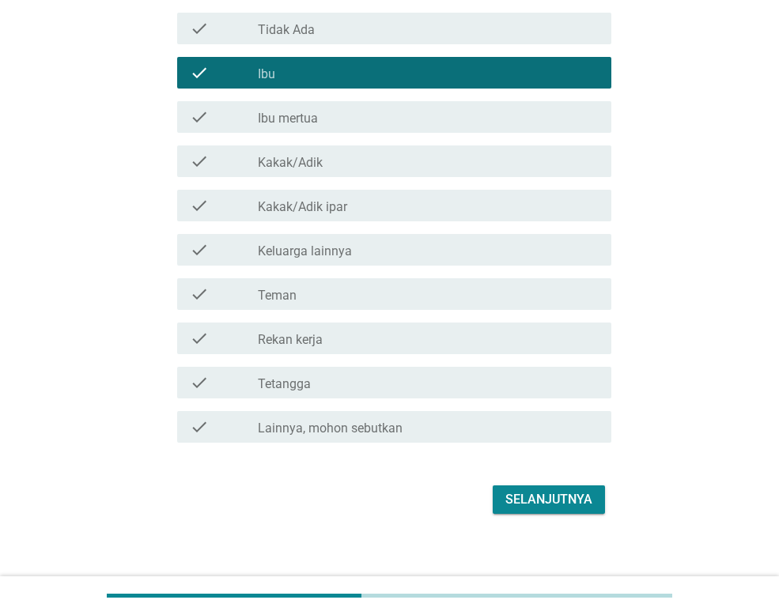
scroll to position [247, 0]
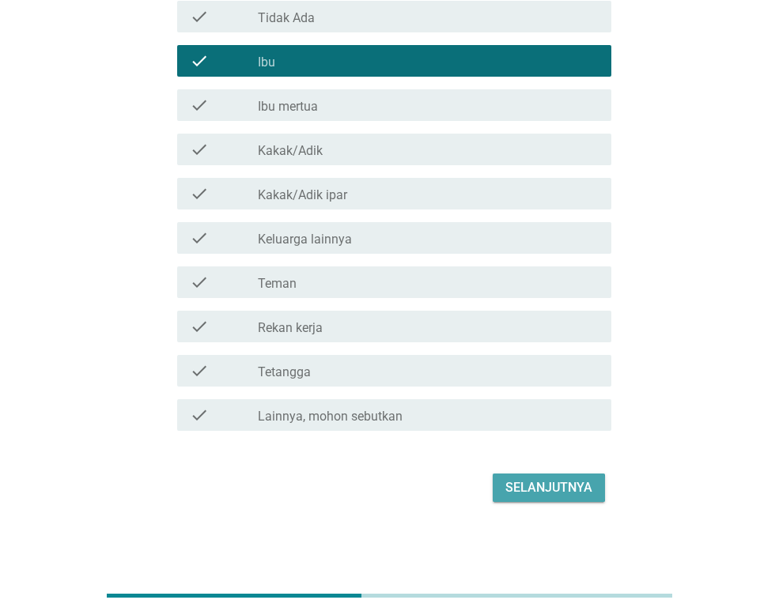
click at [587, 484] on div "Selanjutnya" at bounding box center [548, 487] width 87 height 19
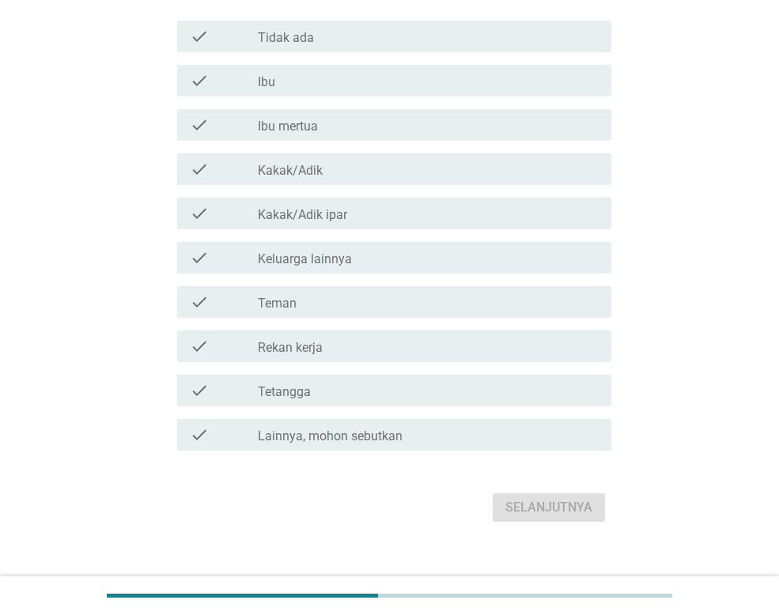
scroll to position [237, 0]
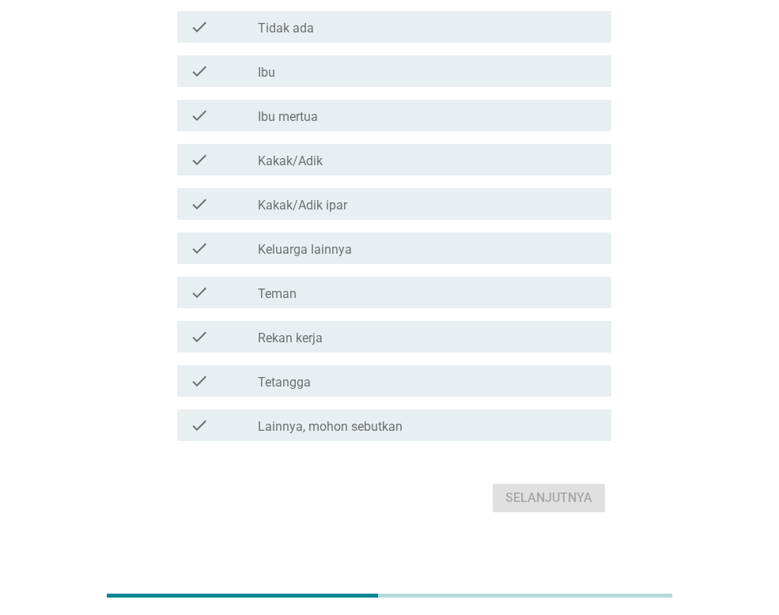
click at [271, 38] on div "check check_box_outline_blank Tidak ada" at bounding box center [394, 27] width 434 height 32
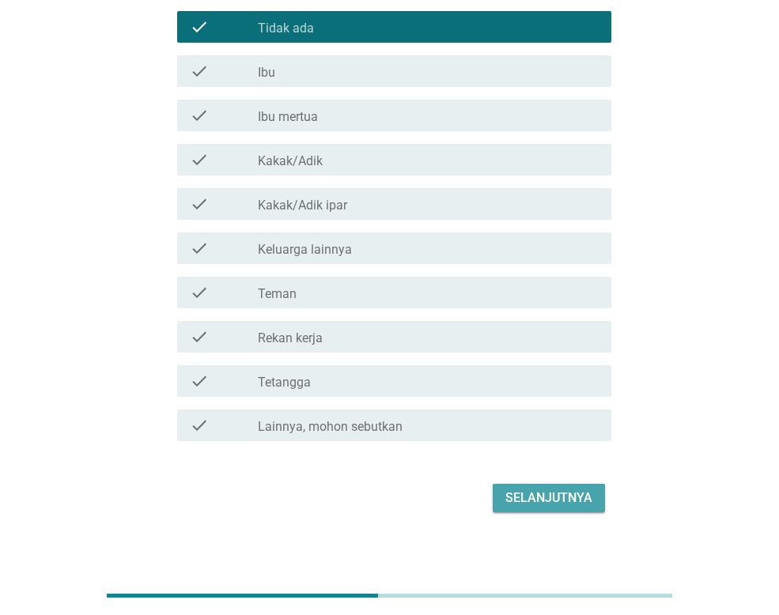
click at [571, 500] on div "Selanjutnya" at bounding box center [548, 497] width 87 height 19
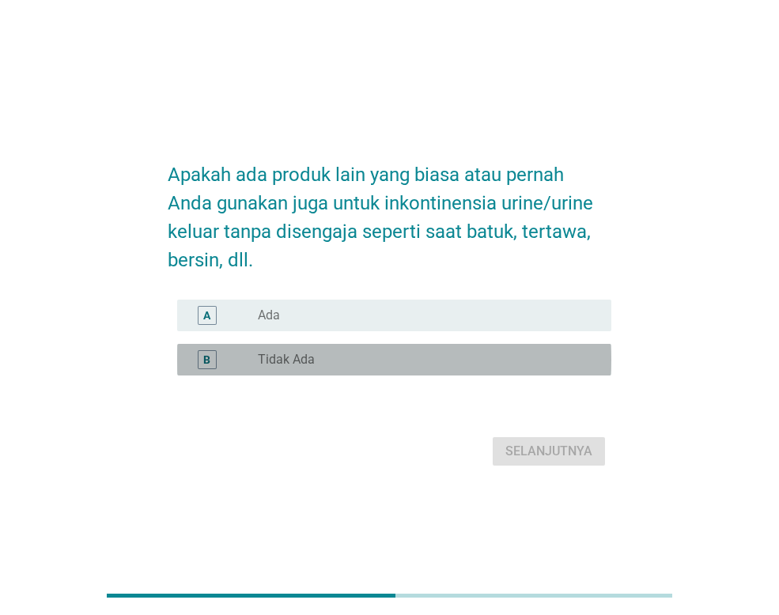
click at [273, 366] on label "Tidak Ada" at bounding box center [286, 360] width 57 height 16
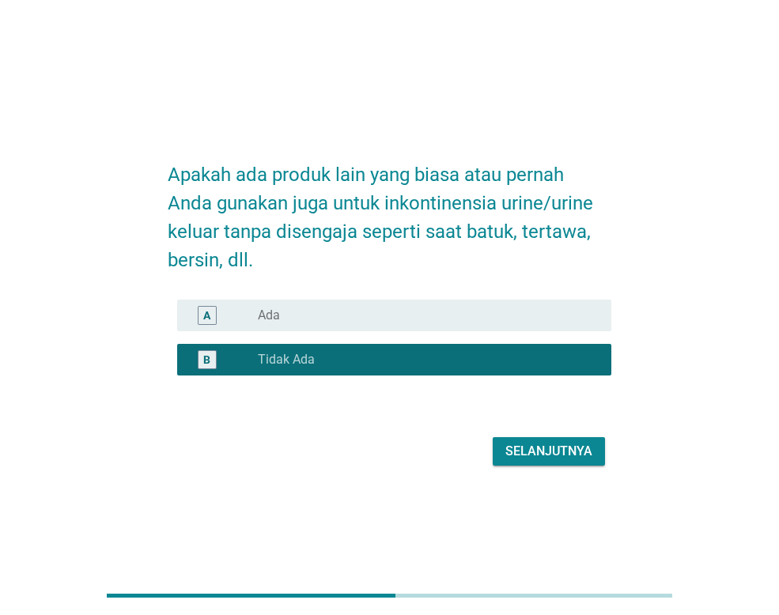
click at [566, 451] on div "Selanjutnya" at bounding box center [548, 451] width 87 height 19
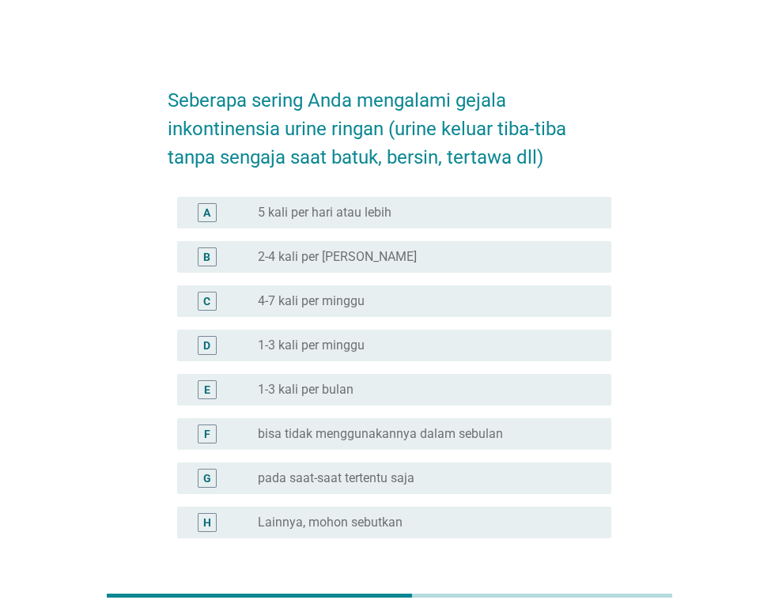
click at [363, 518] on label "Lainnya, mohon sebutkan" at bounding box center [330, 523] width 145 height 16
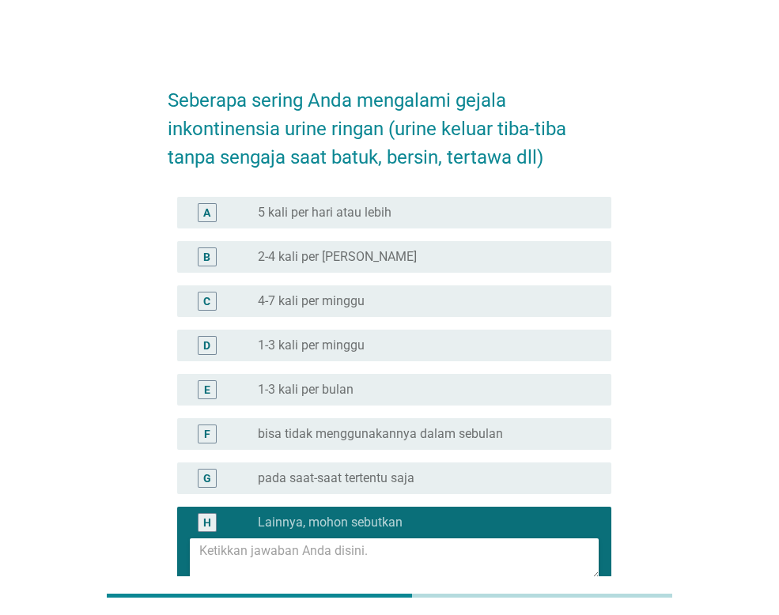
click at [326, 557] on textarea at bounding box center [398, 558] width 399 height 40
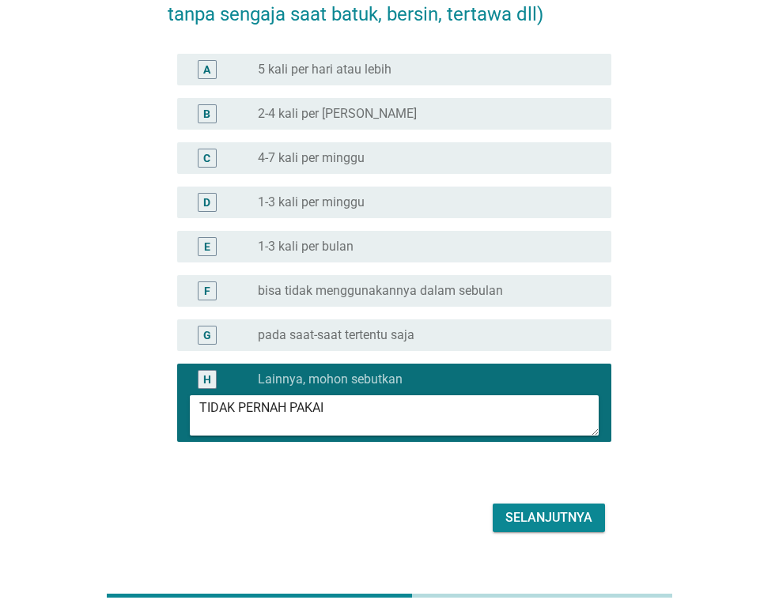
scroll to position [173, 0]
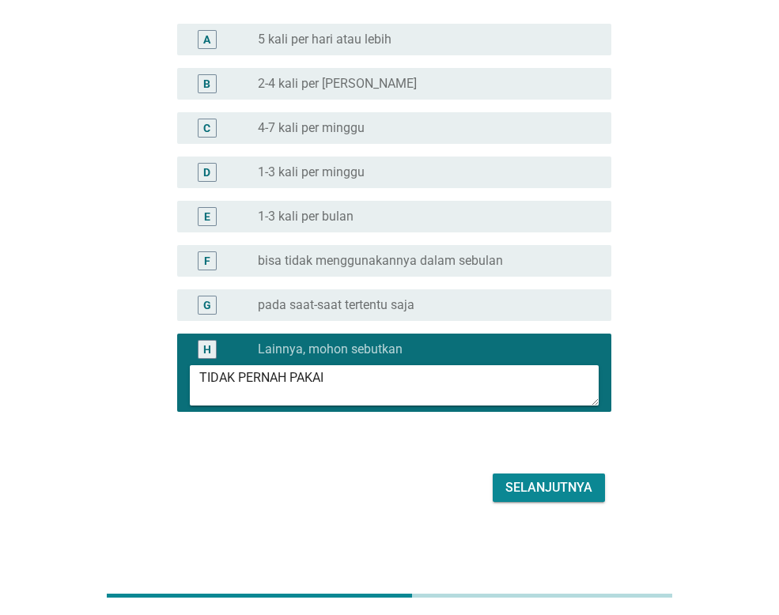
type textarea "TIDAK PERNAH PAKAI"
click at [546, 481] on div "Selanjutnya" at bounding box center [548, 487] width 87 height 19
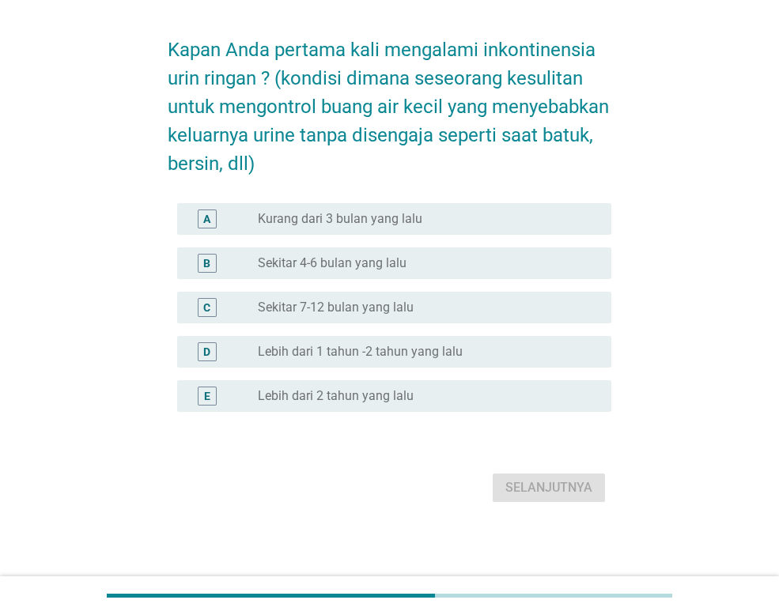
scroll to position [0, 0]
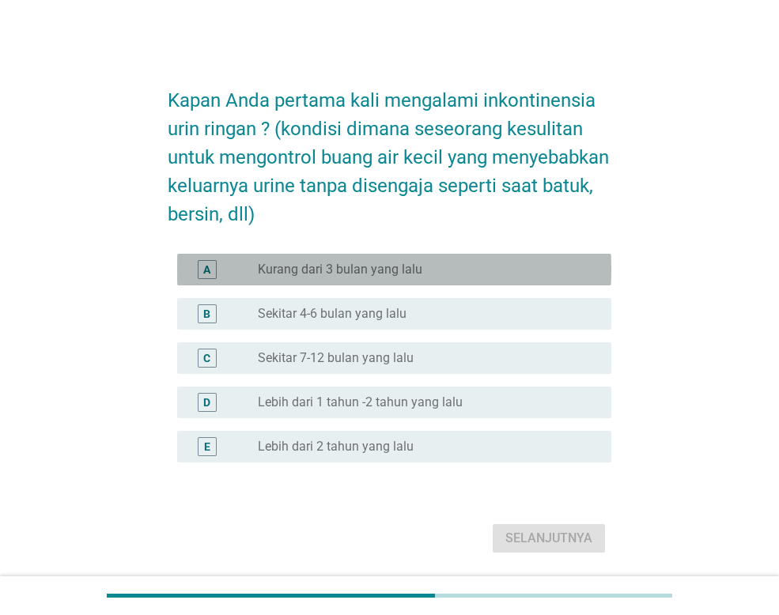
click at [222, 266] on div "A" at bounding box center [207, 269] width 34 height 19
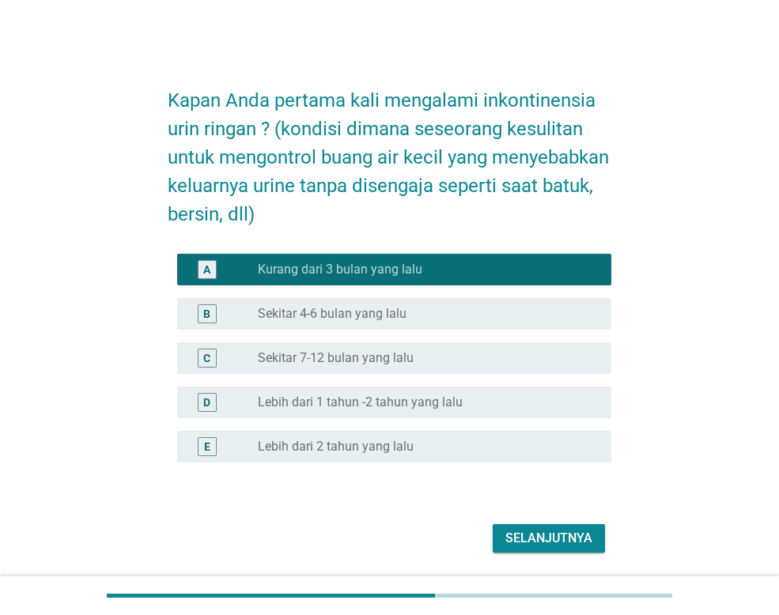
click at [538, 533] on div "Selanjutnya" at bounding box center [548, 538] width 87 height 19
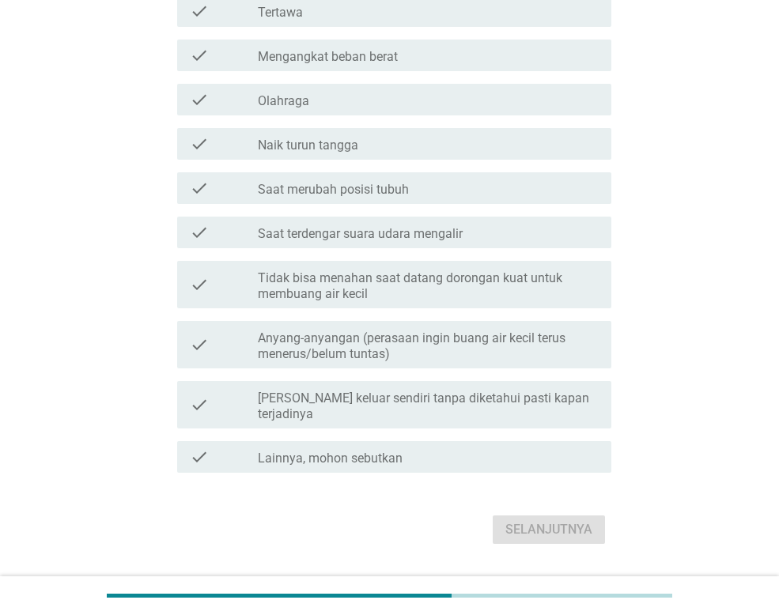
scroll to position [311, 0]
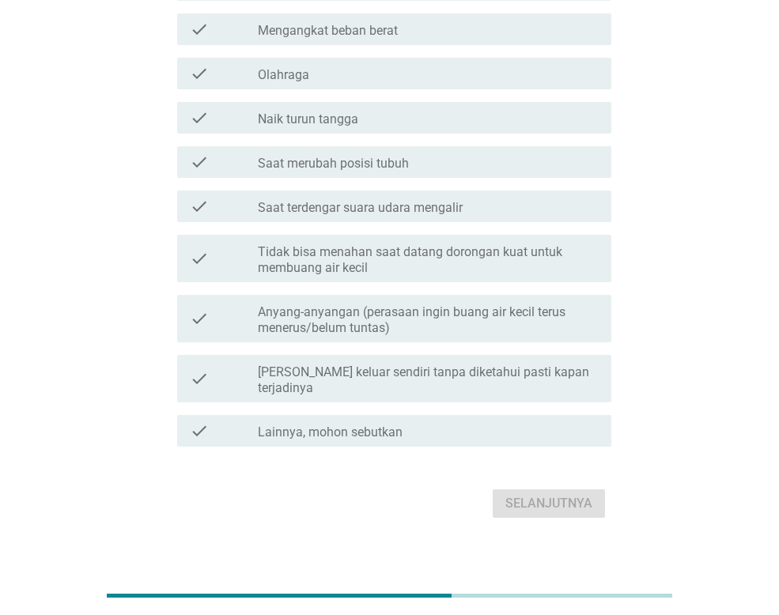
click at [382, 424] on label "Lainnya, mohon sebutkan" at bounding box center [330, 432] width 145 height 16
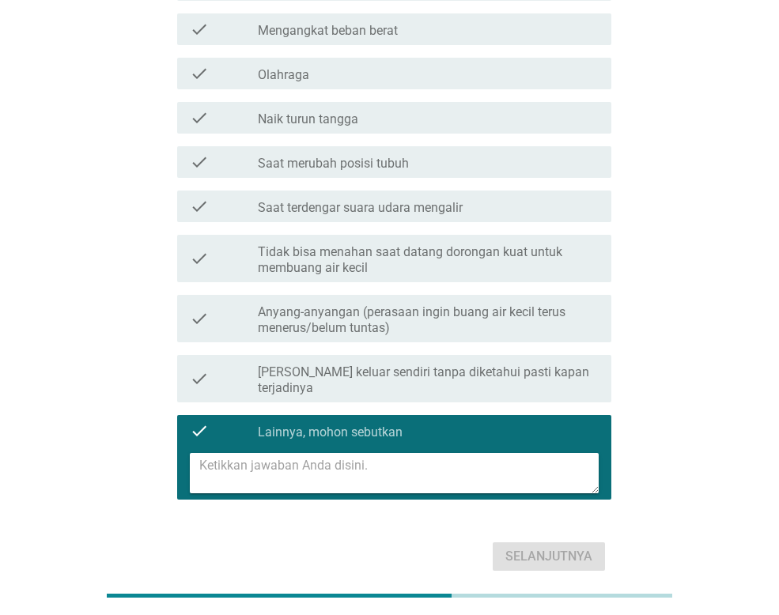
click at [356, 453] on textarea at bounding box center [398, 473] width 399 height 40
type textarea "TIDAK PERNAH"
click at [544, 542] on button "Selanjutnya" at bounding box center [548, 556] width 112 height 28
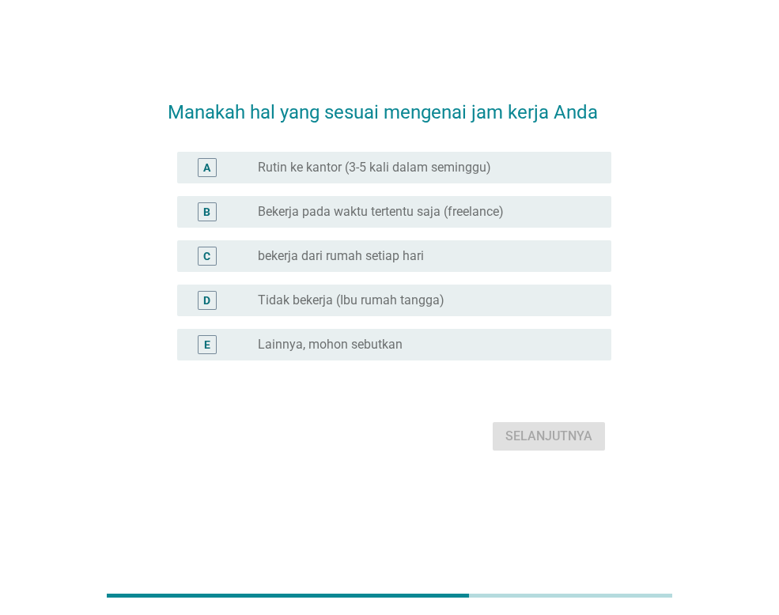
scroll to position [0, 0]
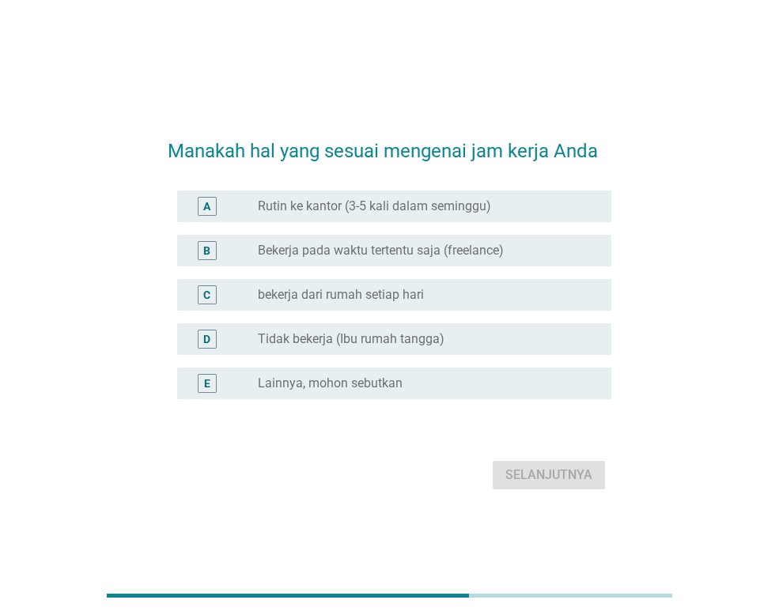
click at [457, 206] on label "Rutin ke kantor (3-5 kali dalam seminggu)" at bounding box center [374, 206] width 233 height 16
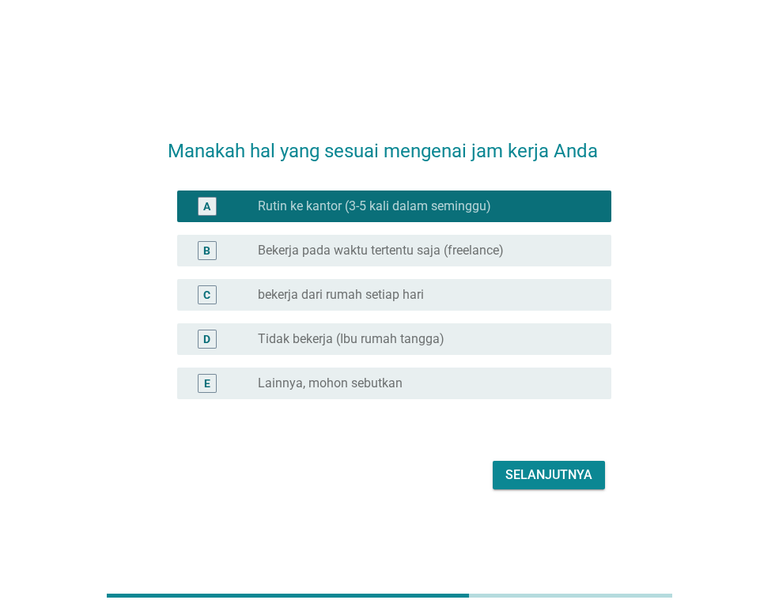
click at [539, 469] on div "Selanjutnya" at bounding box center [548, 475] width 87 height 19
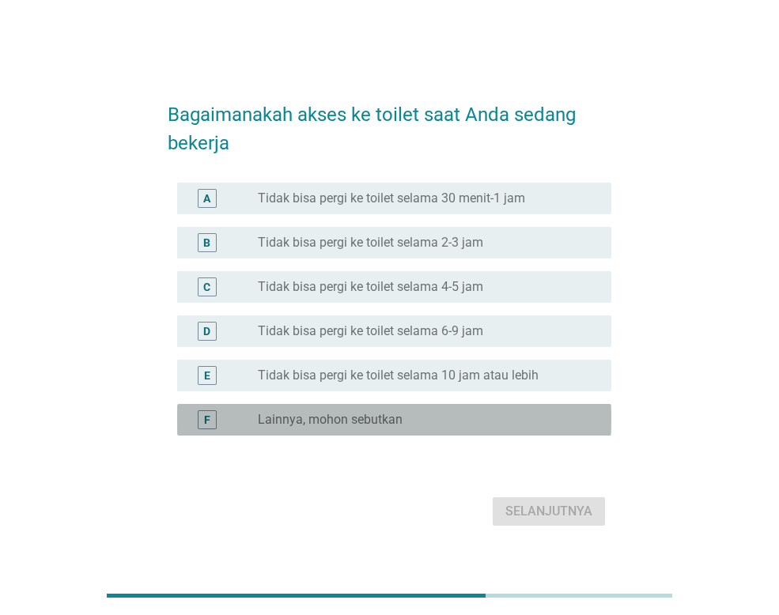
click at [352, 422] on label "Lainnya, mohon sebutkan" at bounding box center [330, 420] width 145 height 16
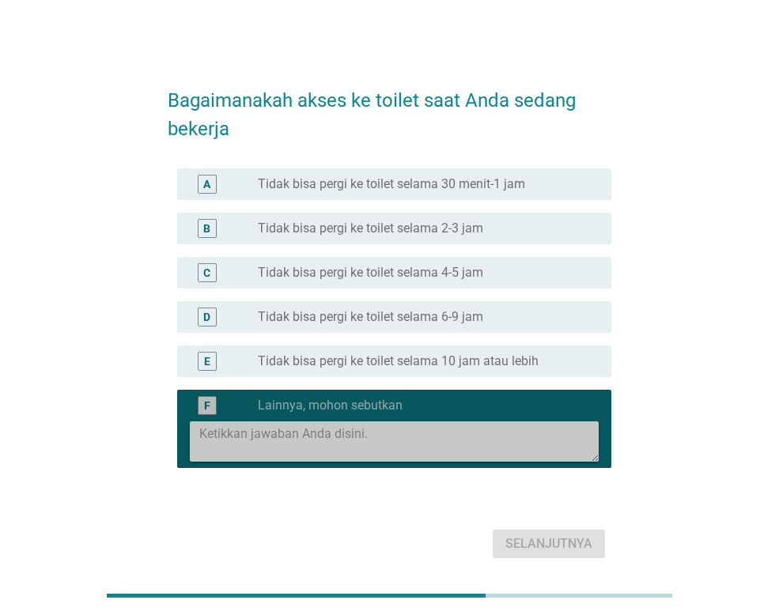
click at [345, 440] on textarea at bounding box center [398, 441] width 399 height 40
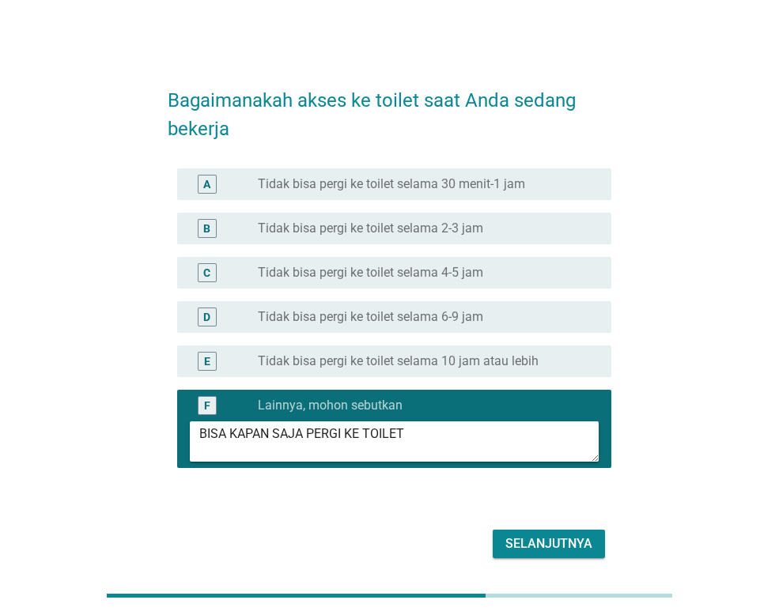
type textarea "BISA KAPAN SAJA PERGI KE TOILET"
click at [541, 542] on div "Selanjutnya" at bounding box center [548, 543] width 87 height 19
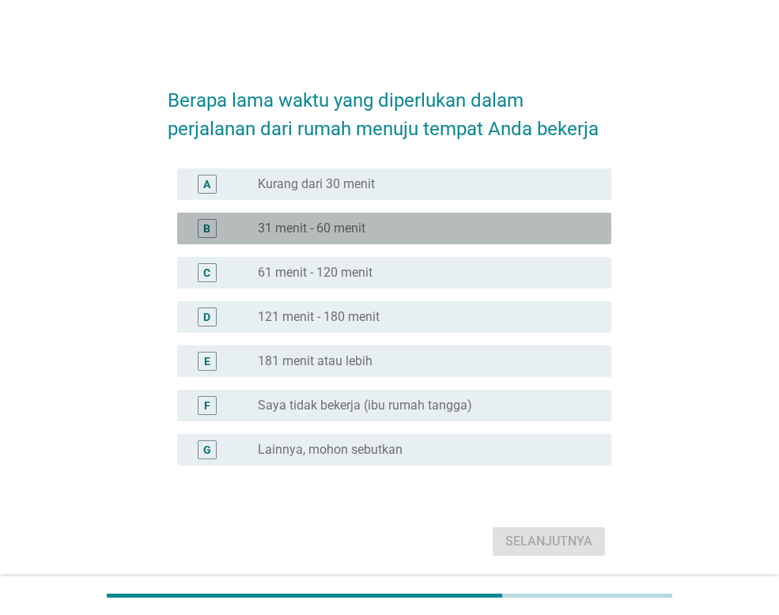
click at [327, 236] on div "radio_button_unchecked 31 menit - 60 menit" at bounding box center [428, 228] width 341 height 19
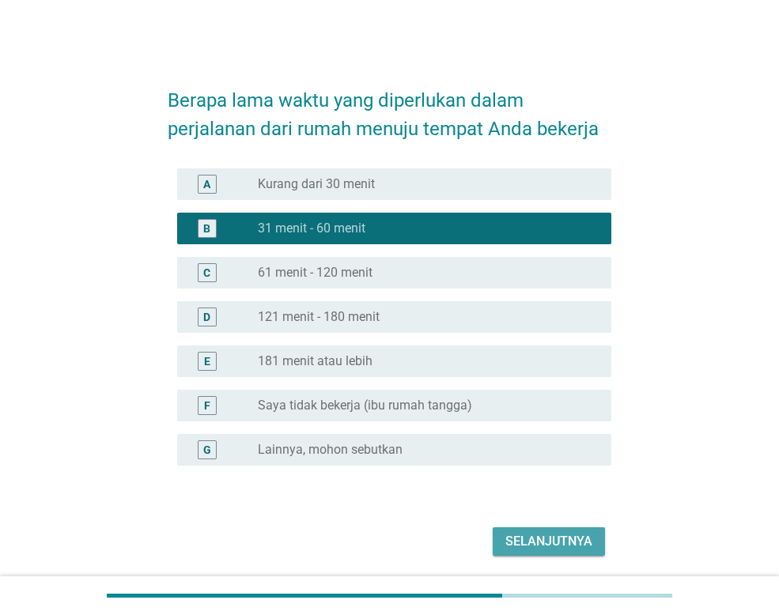
click at [575, 545] on div "Selanjutnya" at bounding box center [548, 541] width 87 height 19
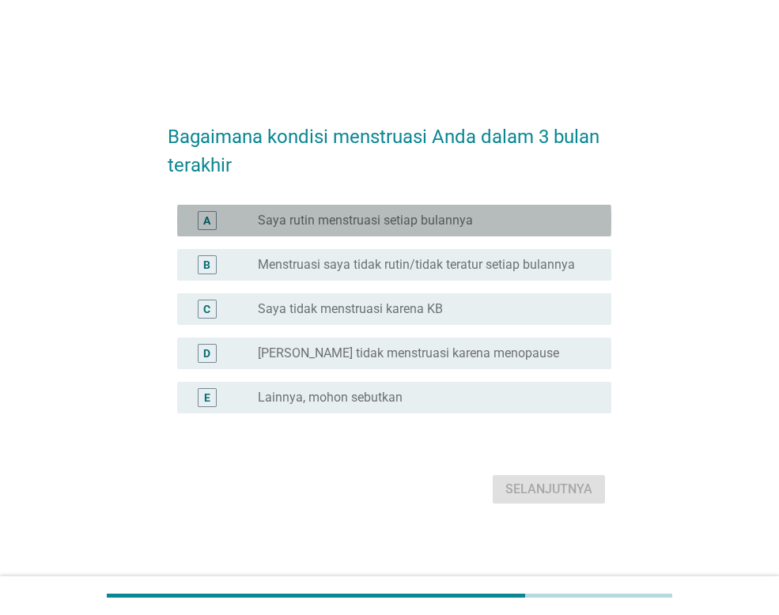
click at [297, 227] on label "Saya rutin menstruasi setiap bulannya" at bounding box center [365, 221] width 215 height 16
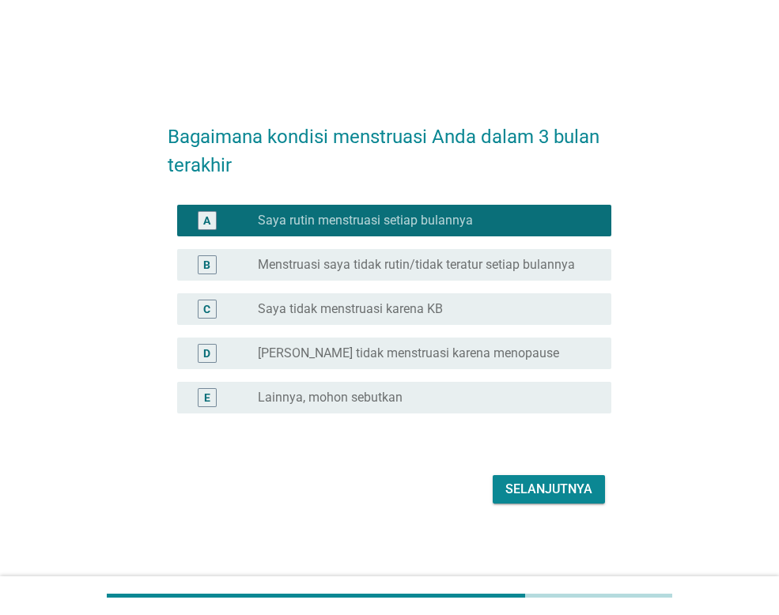
click at [523, 477] on button "Selanjutnya" at bounding box center [548, 489] width 112 height 28
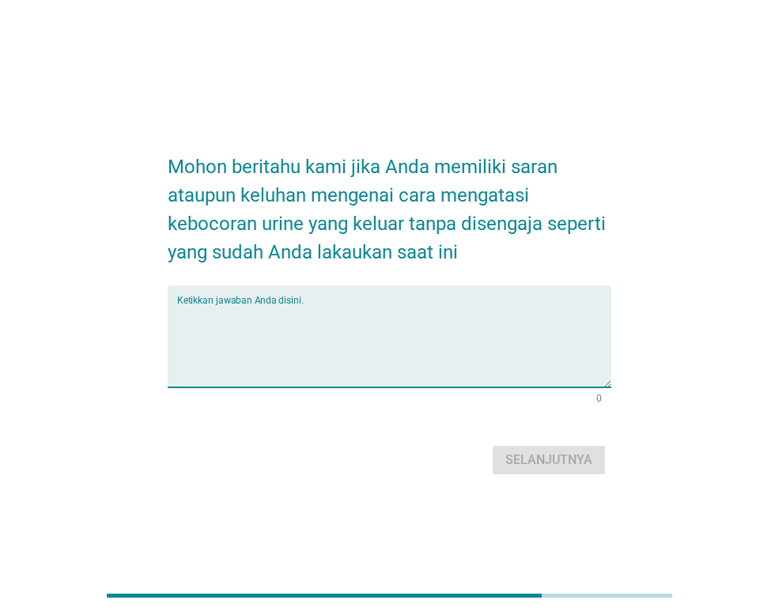
click at [273, 308] on textarea "Ketikkan jawaban Anda disini." at bounding box center [394, 345] width 434 height 83
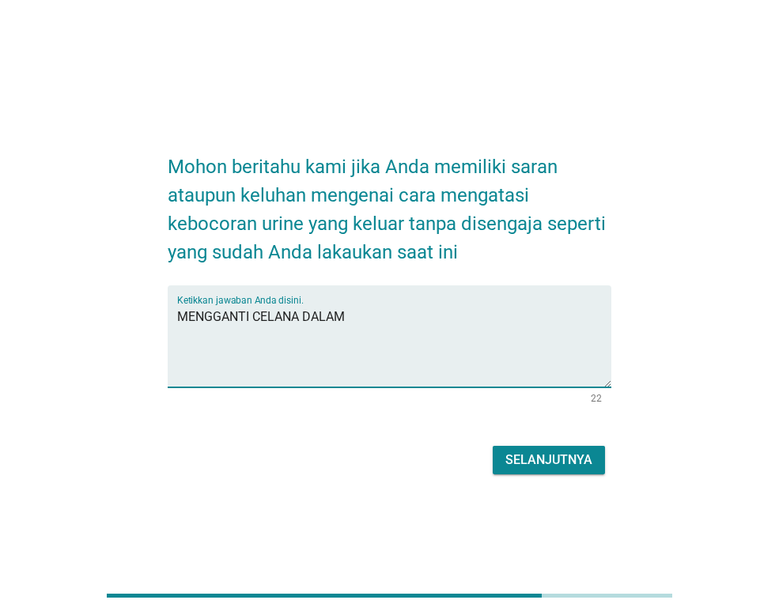
type textarea "MENGGANTI CELANA DALAM"
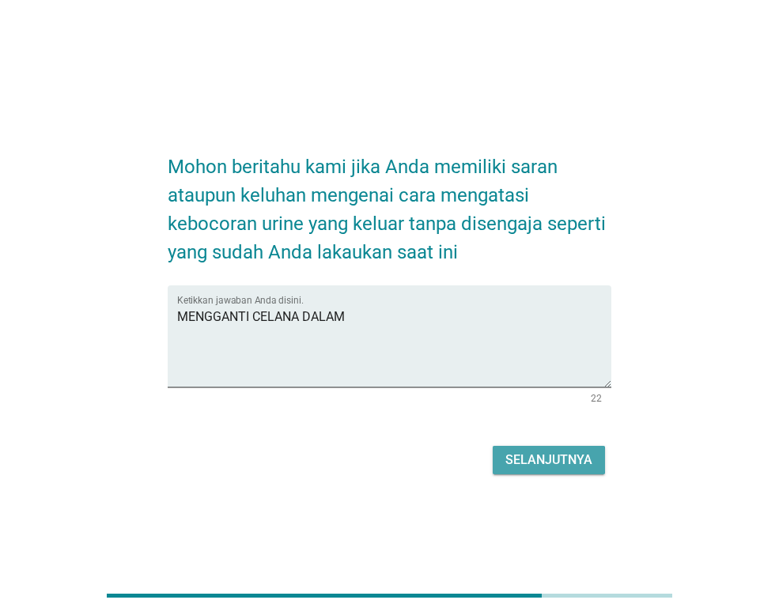
click at [539, 454] on div "Selanjutnya" at bounding box center [548, 460] width 87 height 19
